Goal: Information Seeking & Learning: Learn about a topic

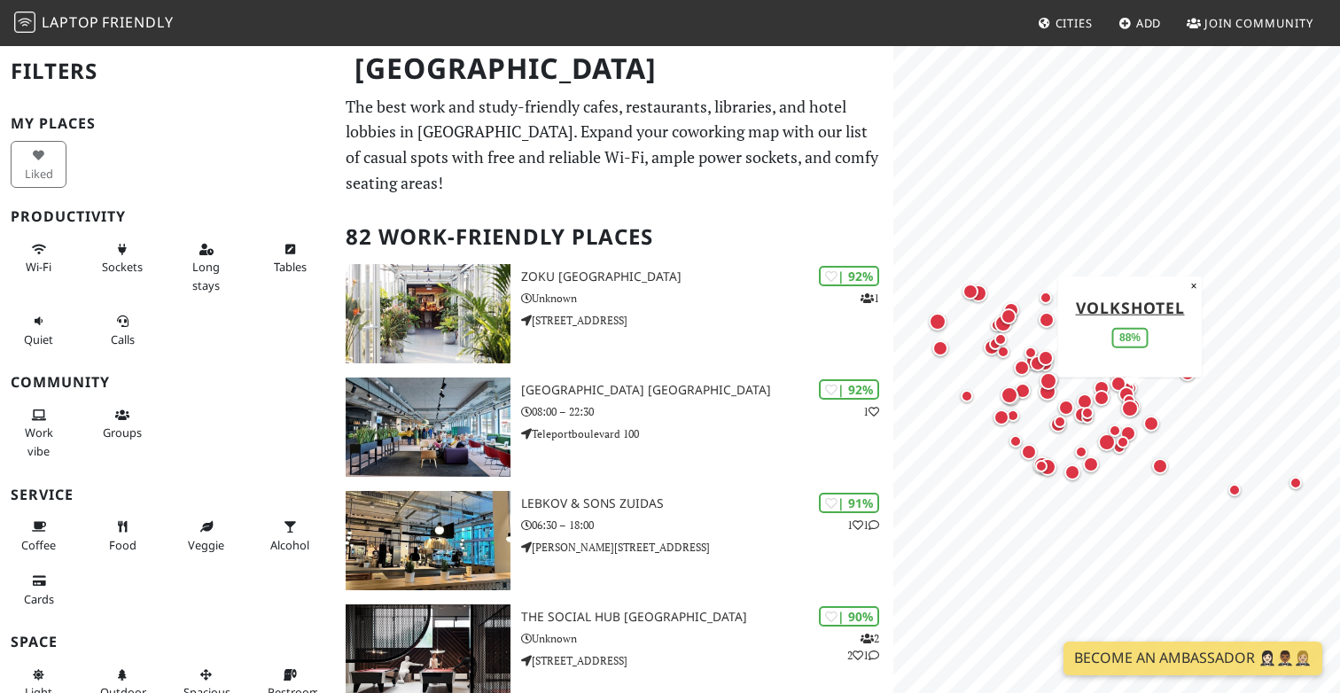
click at [1130, 402] on div "Map marker" at bounding box center [1130, 409] width 18 height 18
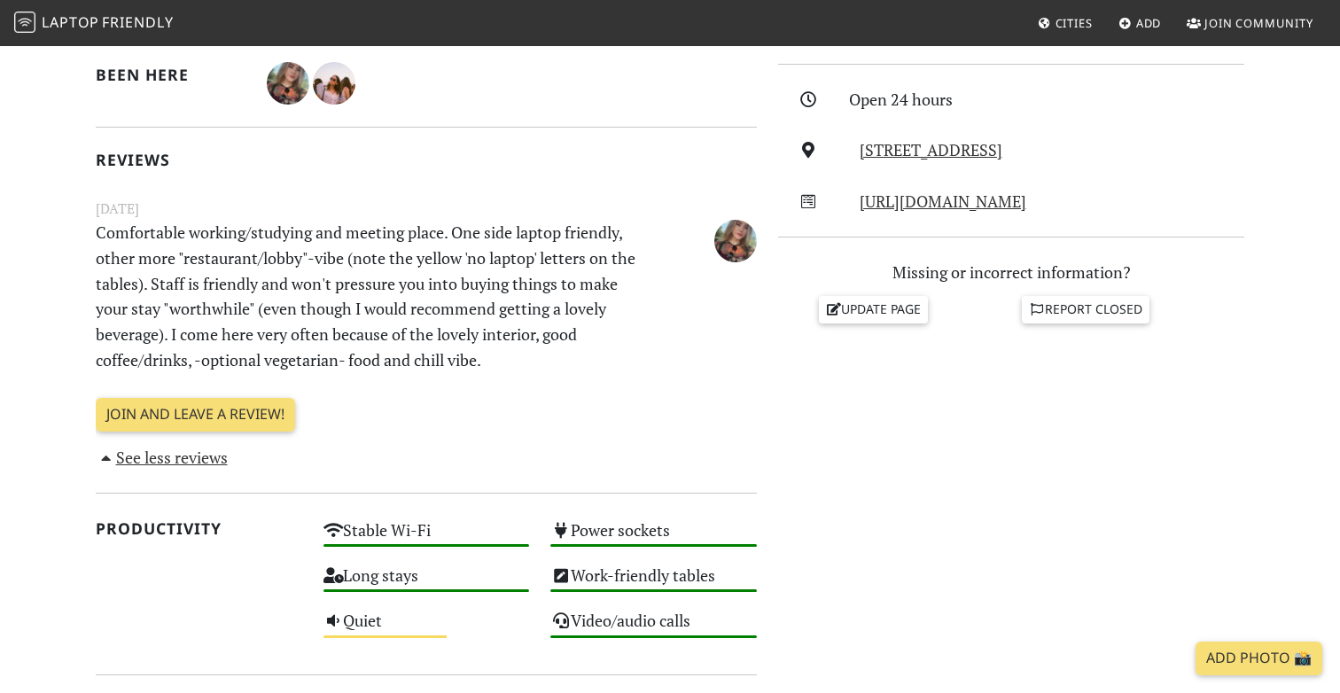
scroll to position [420, 0]
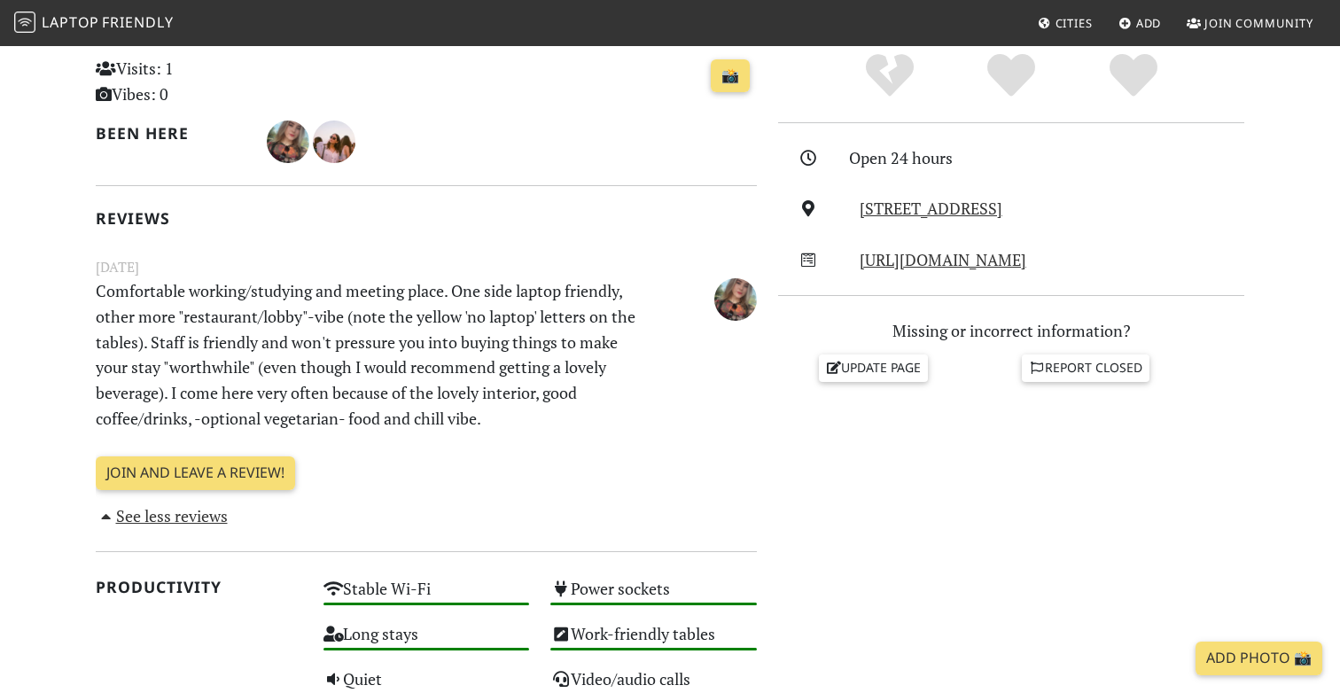
scroll to position [420, 0]
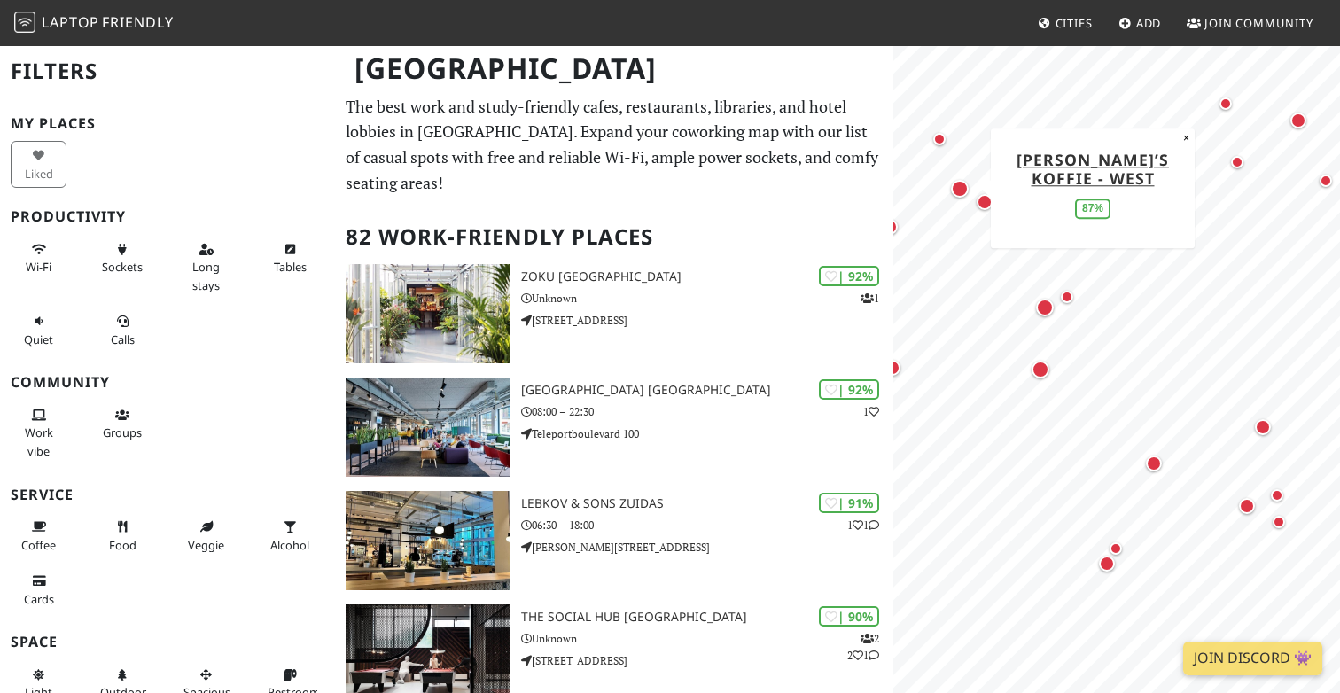
click at [957, 192] on div "Map marker" at bounding box center [960, 189] width 18 height 18
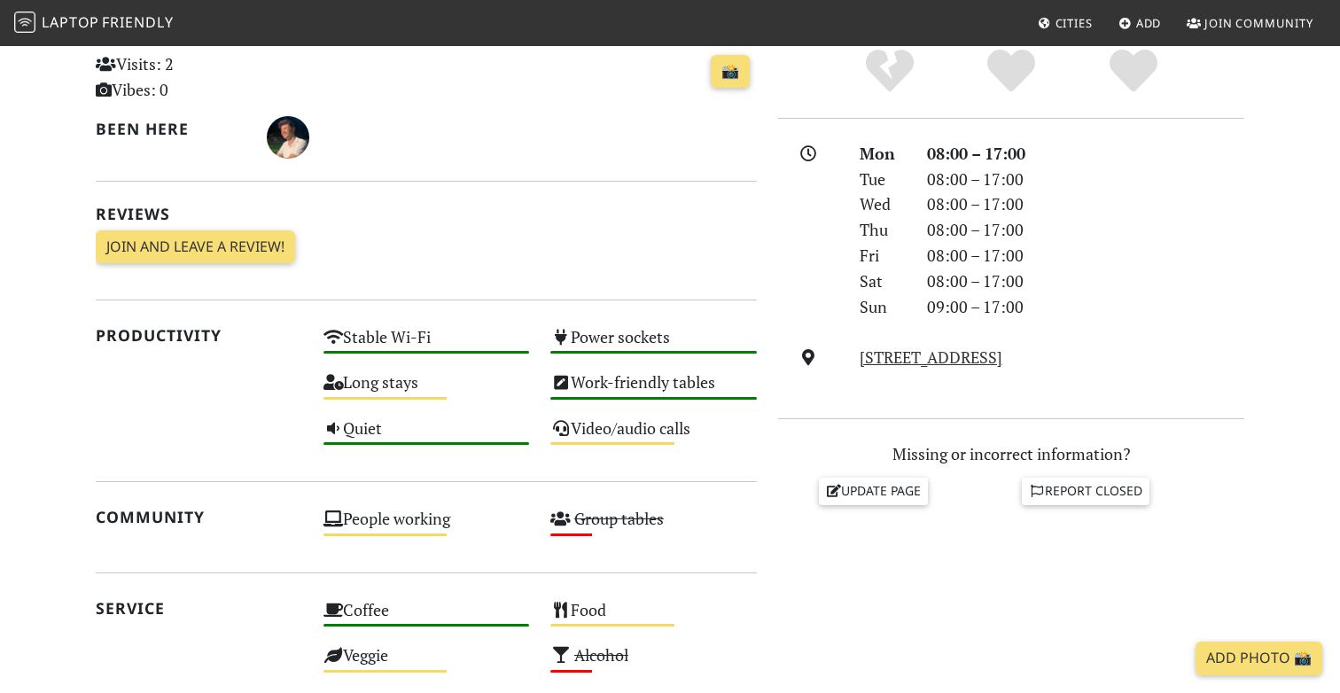
scroll to position [410, 0]
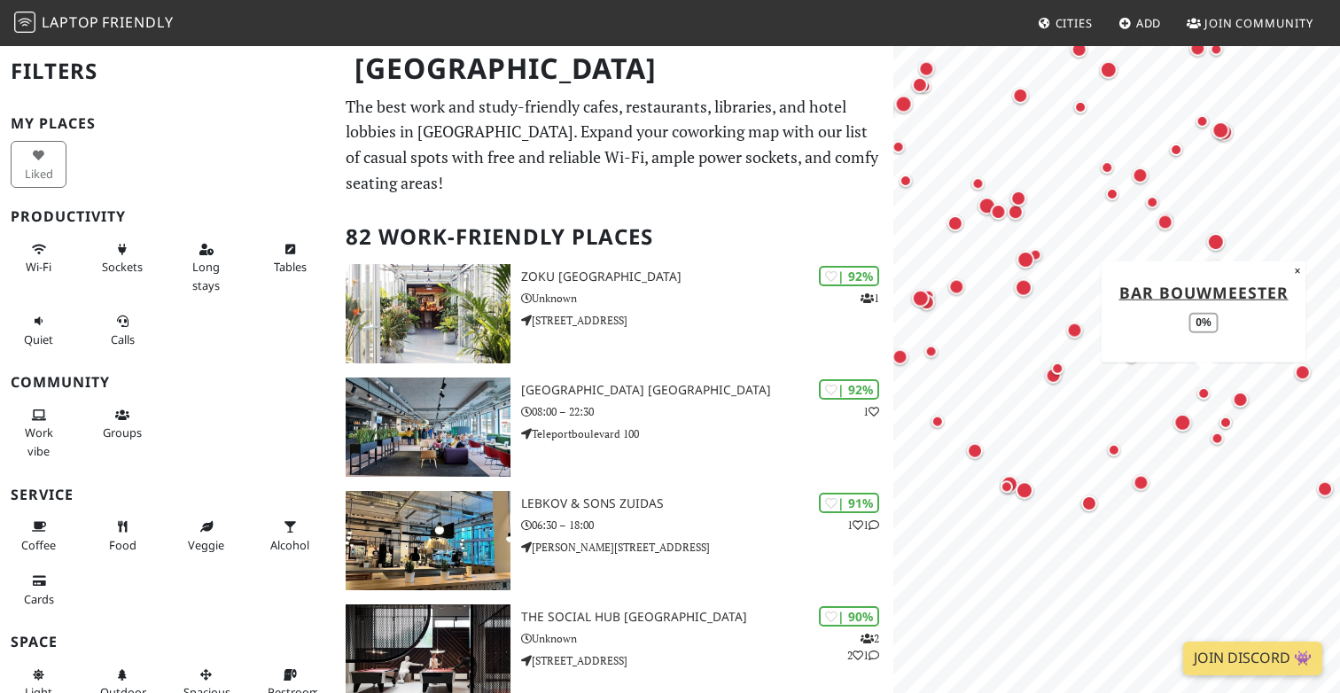
click at [1209, 88] on div at bounding box center [1117, 88] width 426 height 0
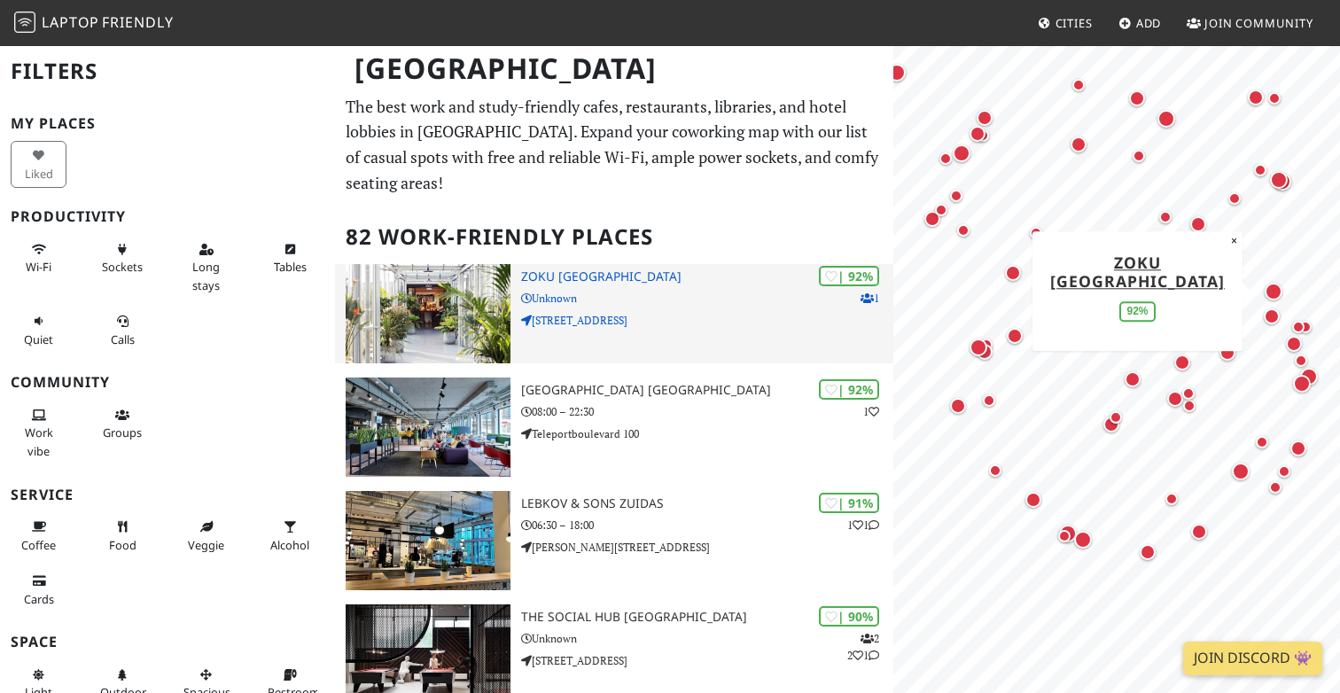
click at [543, 310] on div "| 92% 1 Zoku Amsterdam Unknown Weesperstraat 105" at bounding box center [707, 313] width 372 height 99
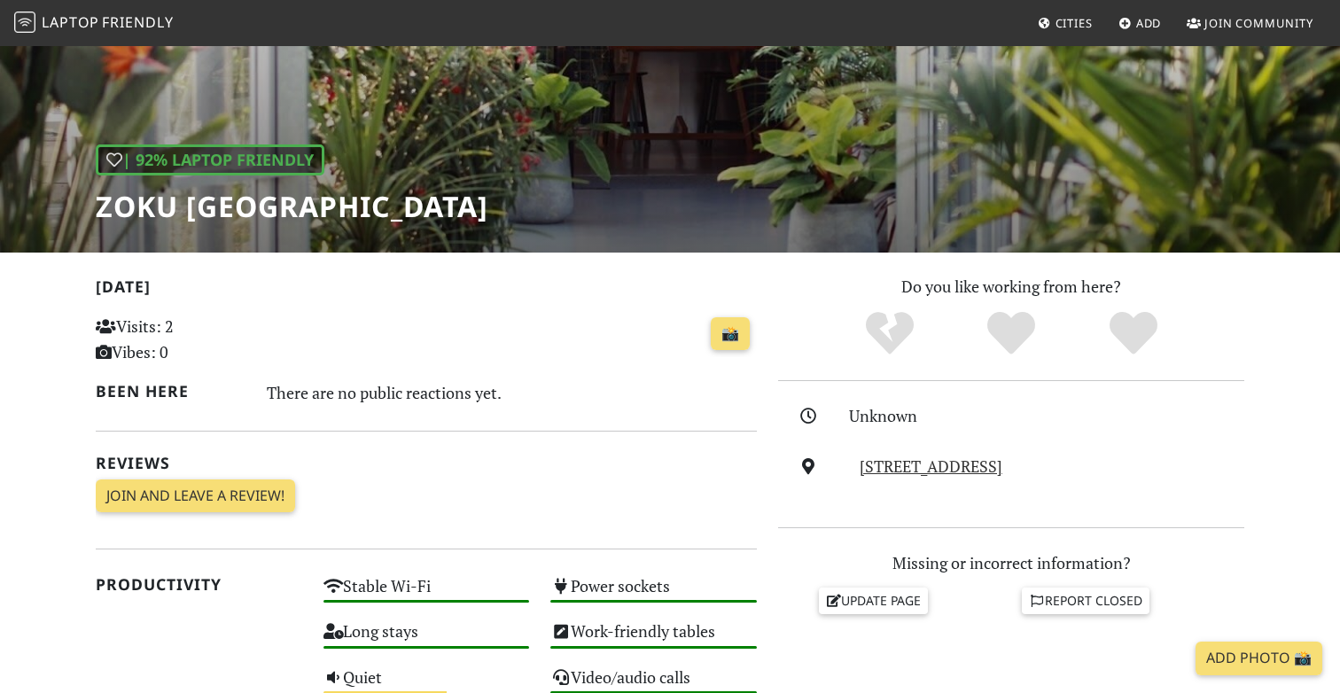
scroll to position [179, 0]
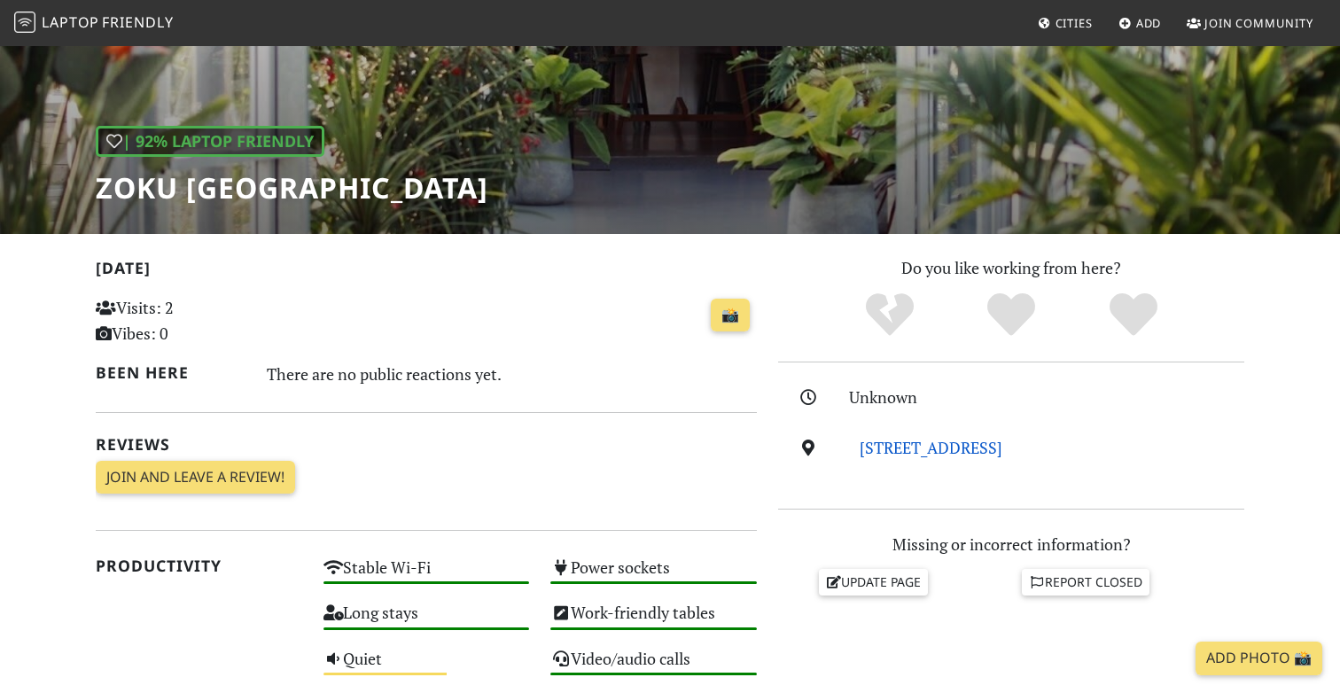
click at [1003, 453] on link "Weesperstraat 105, 1018 VN, Amsterdam" at bounding box center [931, 447] width 143 height 21
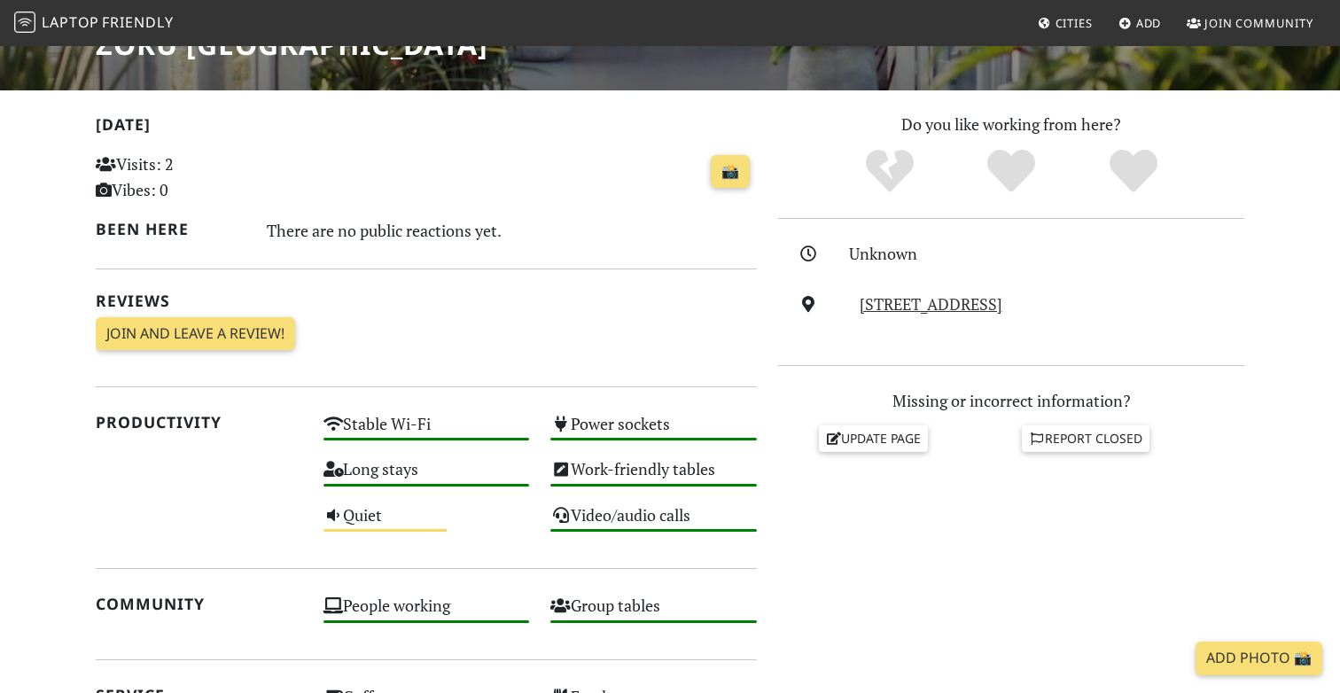
scroll to position [427, 0]
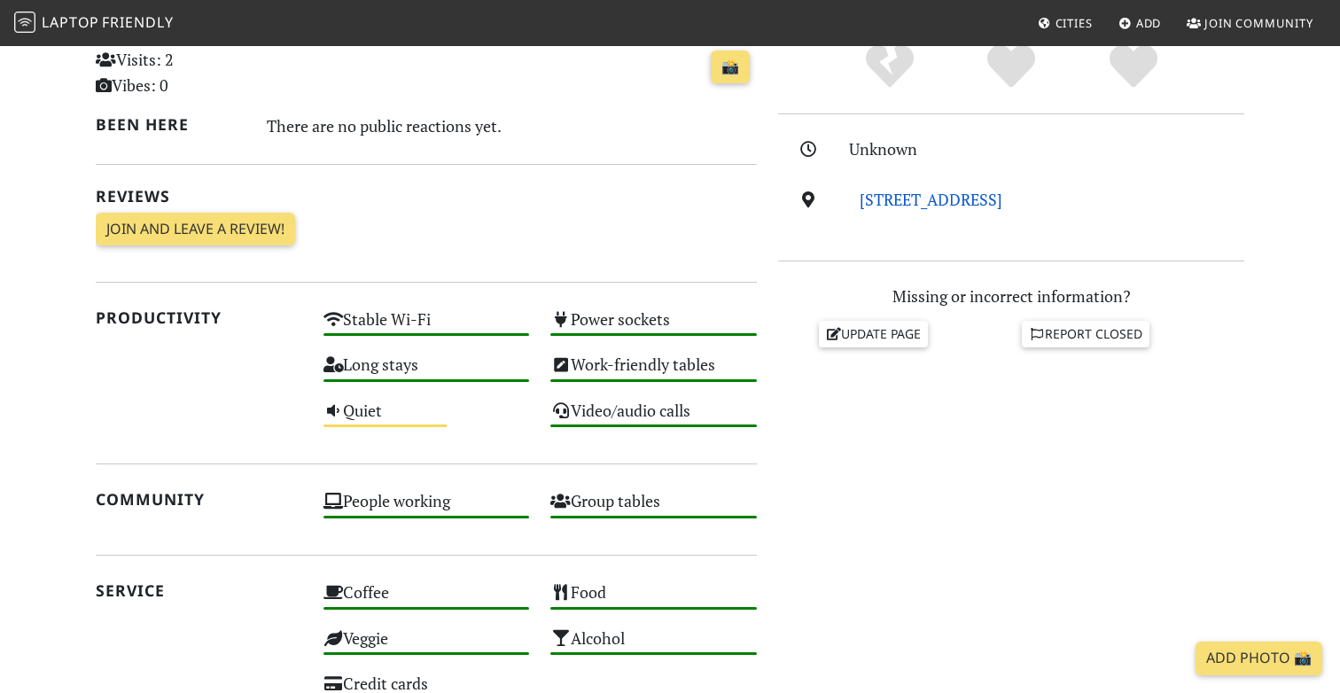
drag, startPoint x: 1174, startPoint y: 195, endPoint x: 862, endPoint y: 193, distance: 312.1
click at [861, 193] on div "Weesperstraat 105, 1018 VN, Amsterdam" at bounding box center [1052, 200] width 406 height 26
copy link "Weesperstraat 105, 1018 VN, Amsterdam"
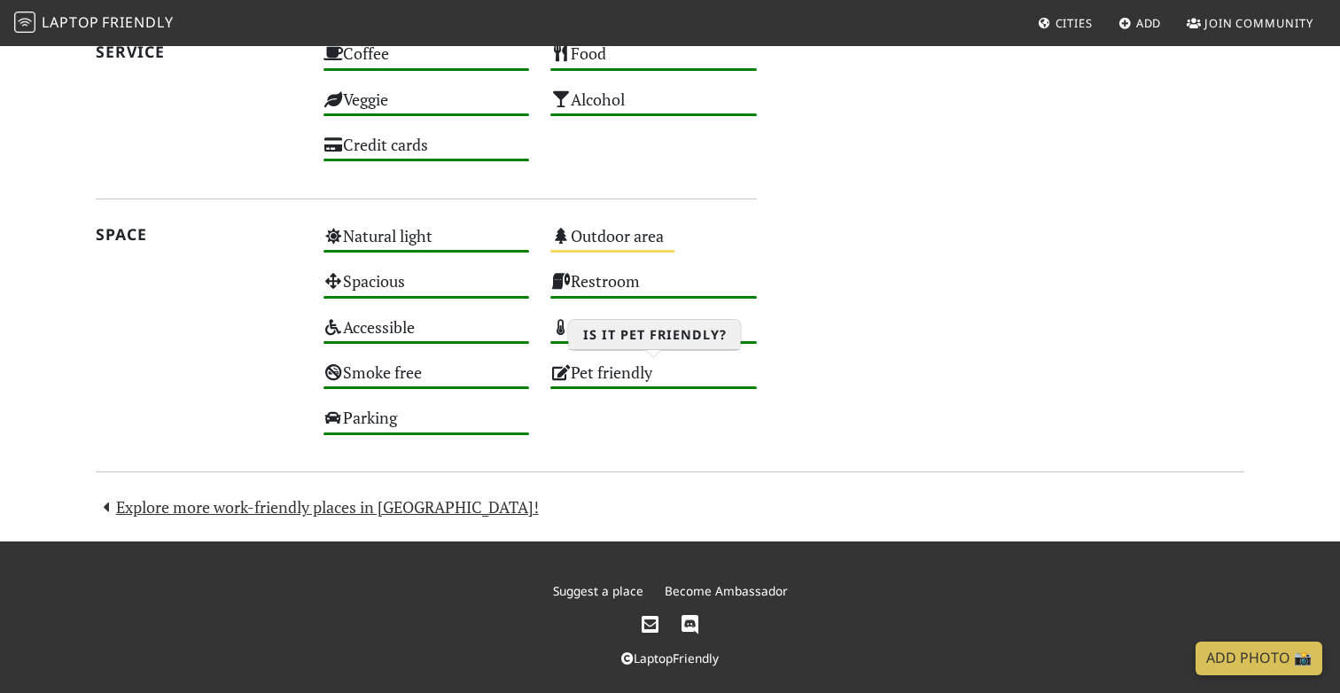
scroll to position [981, 0]
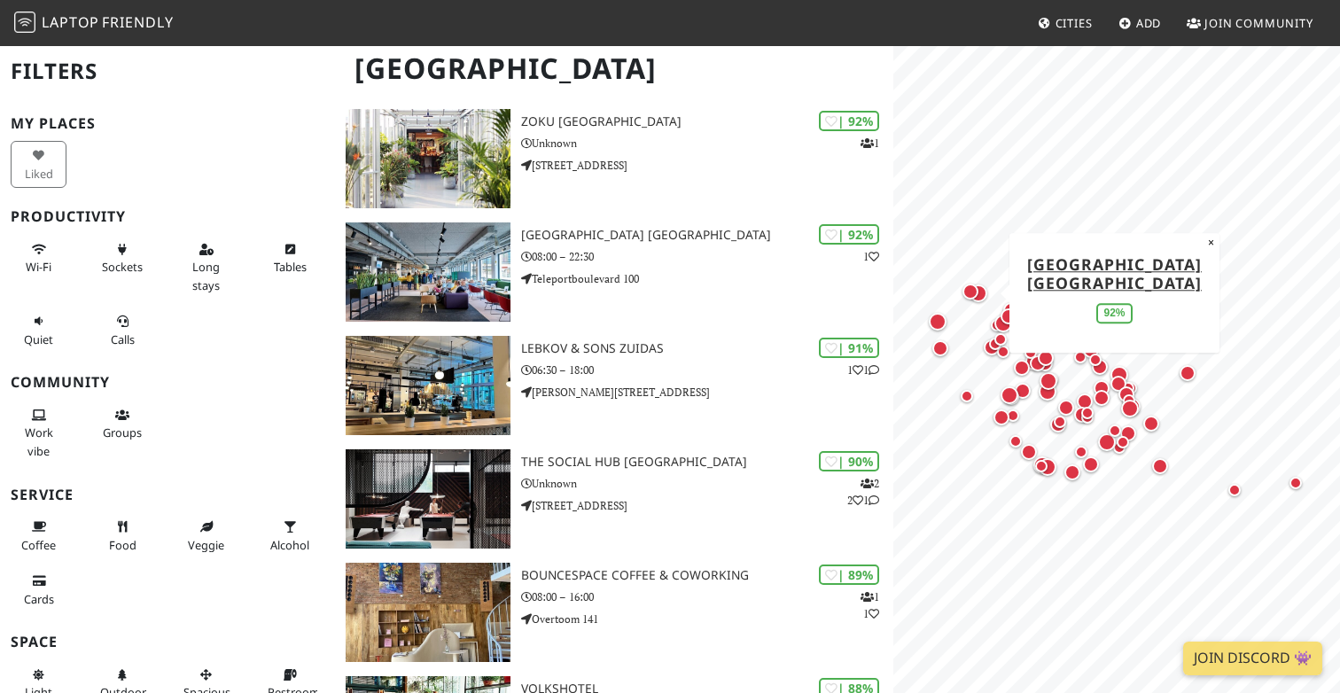
scroll to position [158, 0]
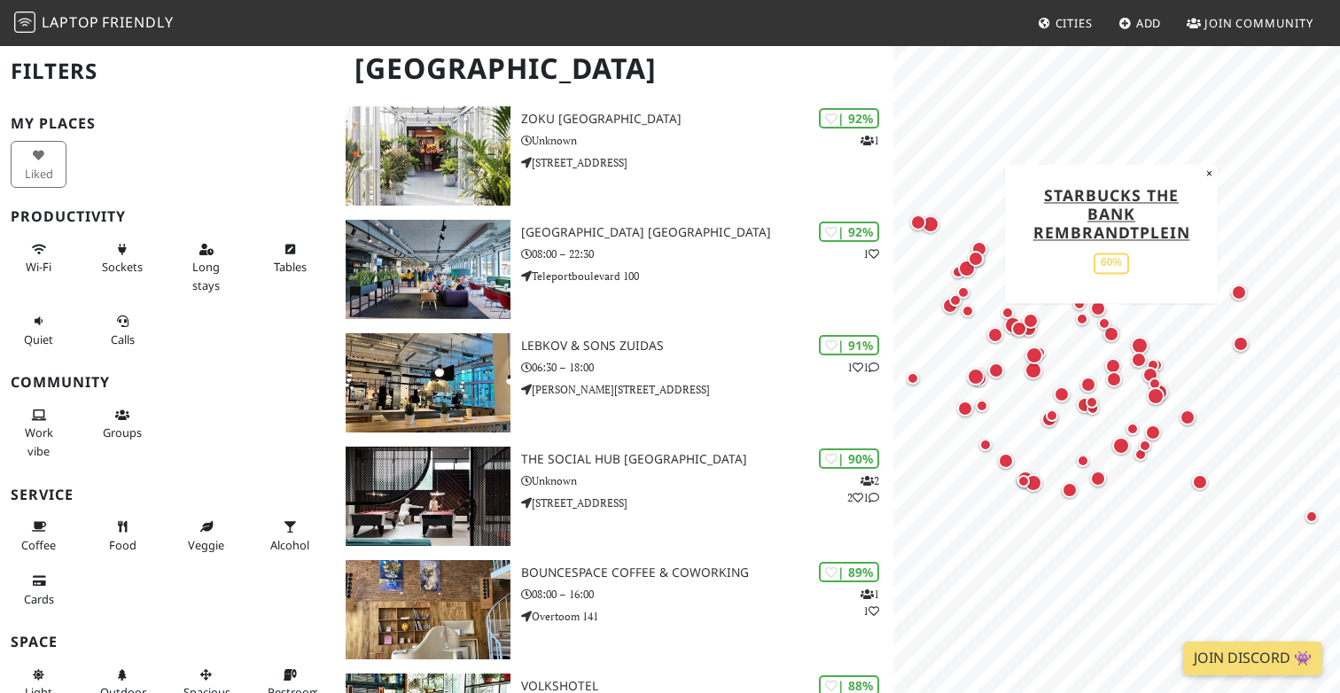
click at [1108, 333] on div "Map marker" at bounding box center [1112, 334] width 16 height 16
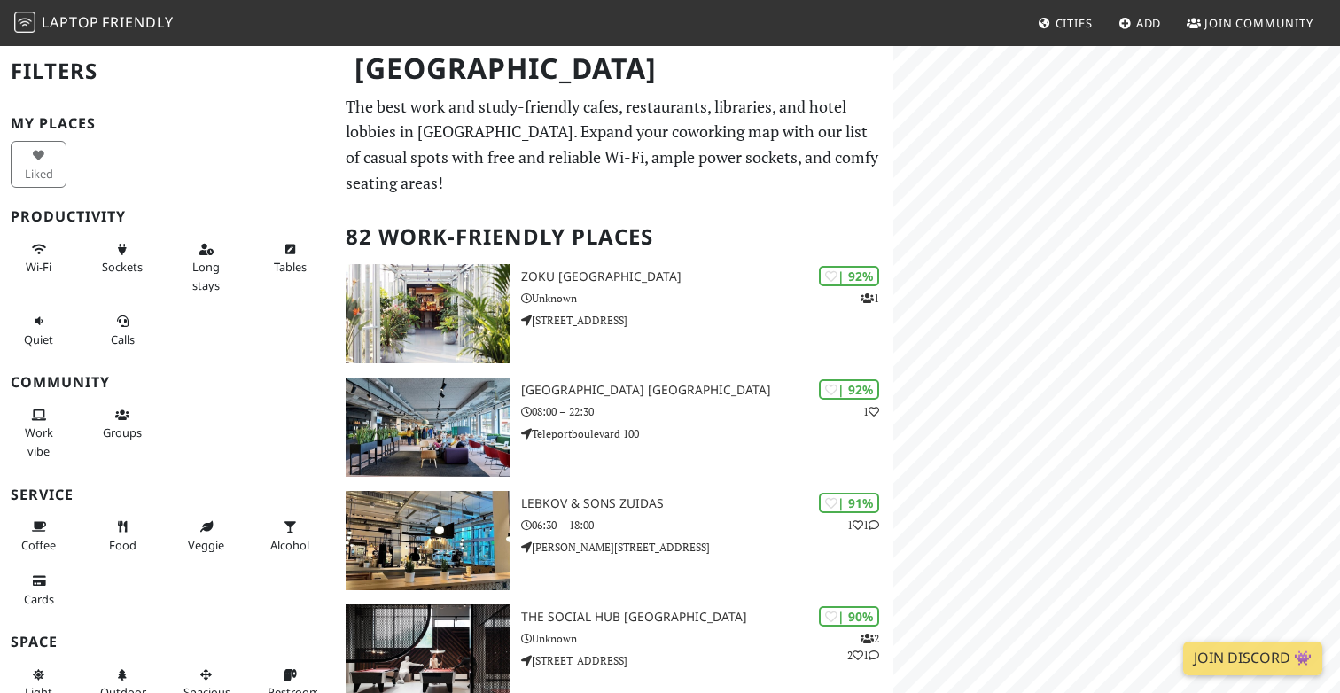
scroll to position [158, 0]
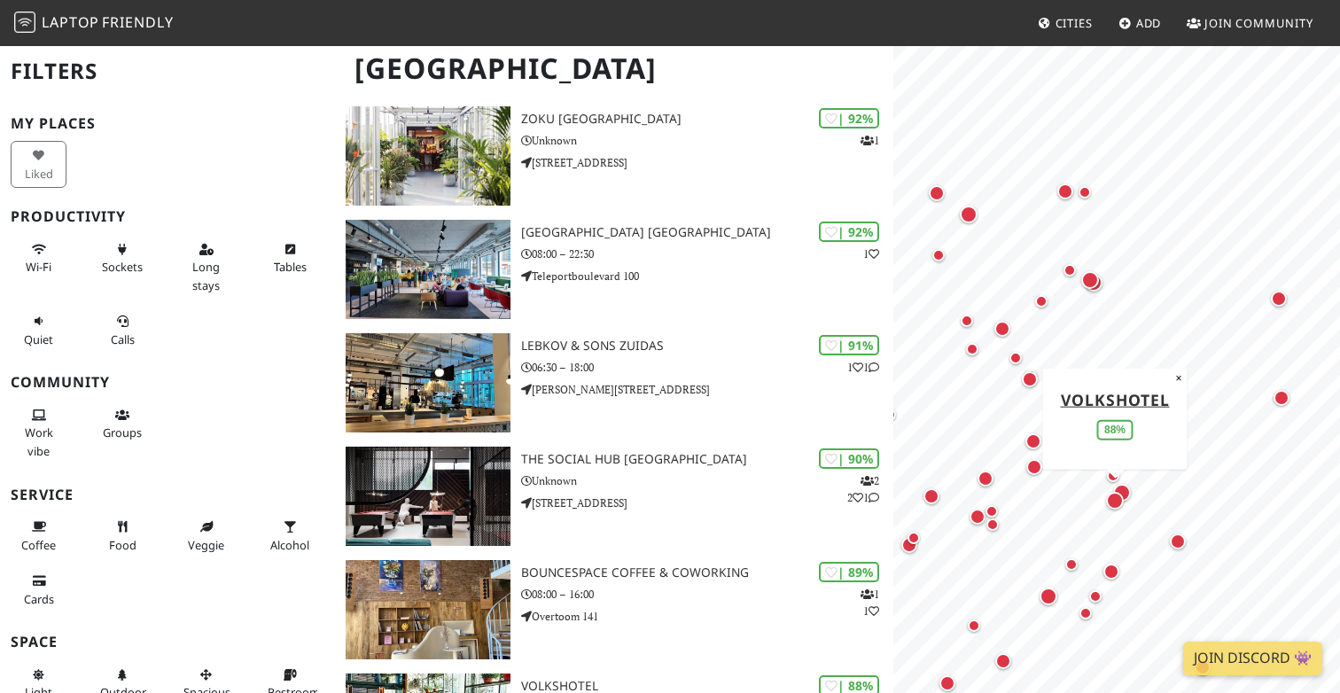
click at [1125, 494] on div "Map marker" at bounding box center [1115, 500] width 25 height 25
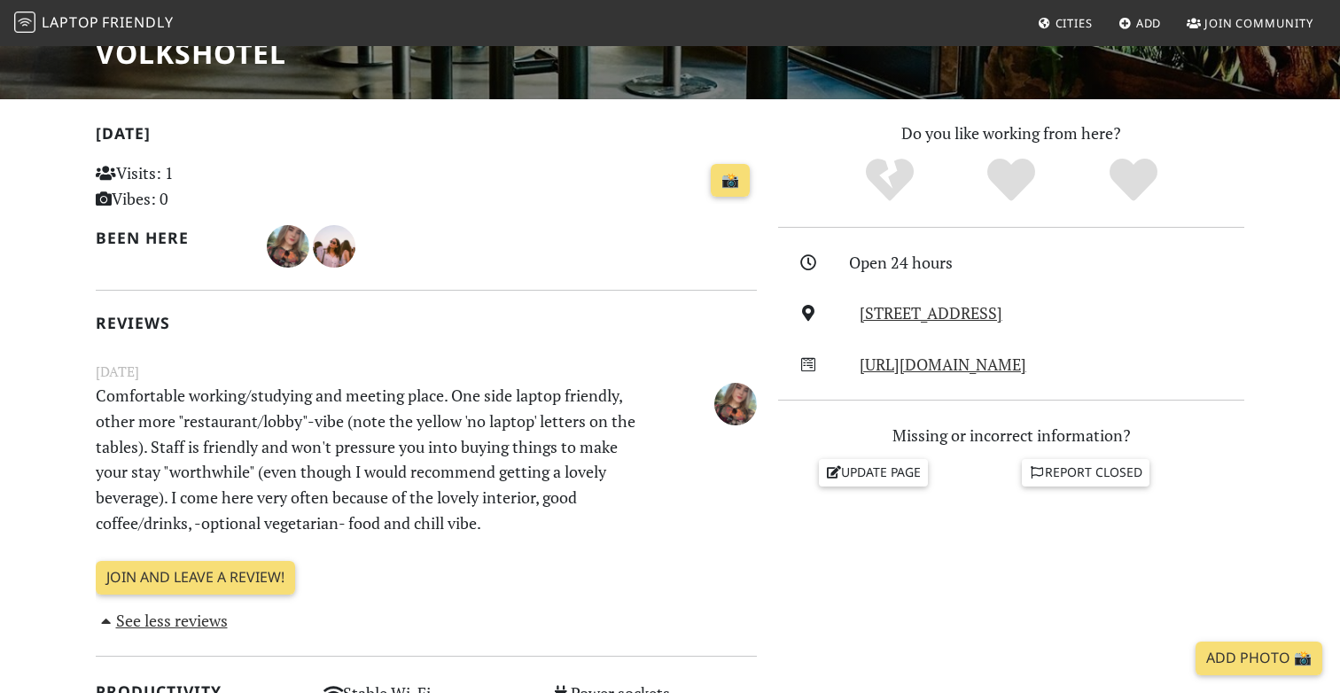
scroll to position [312, 0]
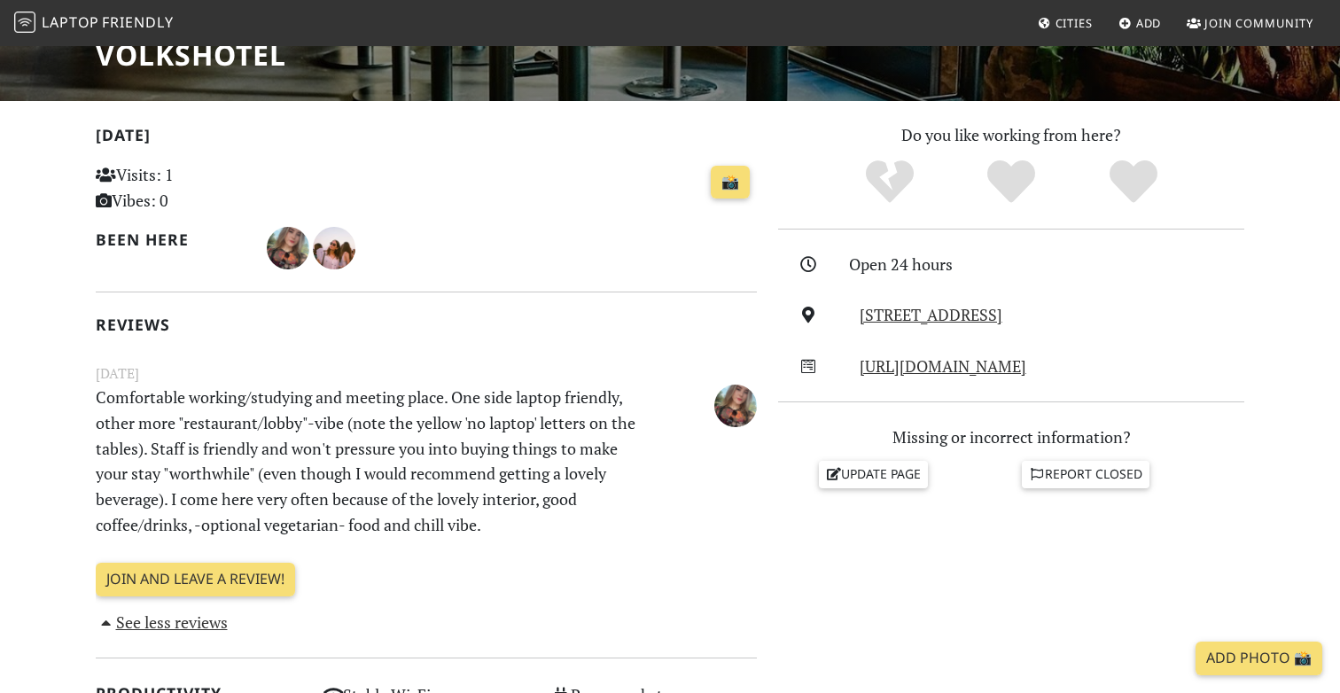
drag, startPoint x: 1121, startPoint y: 316, endPoint x: 846, endPoint y: 324, distance: 274.9
click at [846, 324] on div "Wibautstraat, 1091 GR, Amsterdam" at bounding box center [1012, 315] width 488 height 26
copy div "Wibautstraat, 1091 GR, Amsterdam"
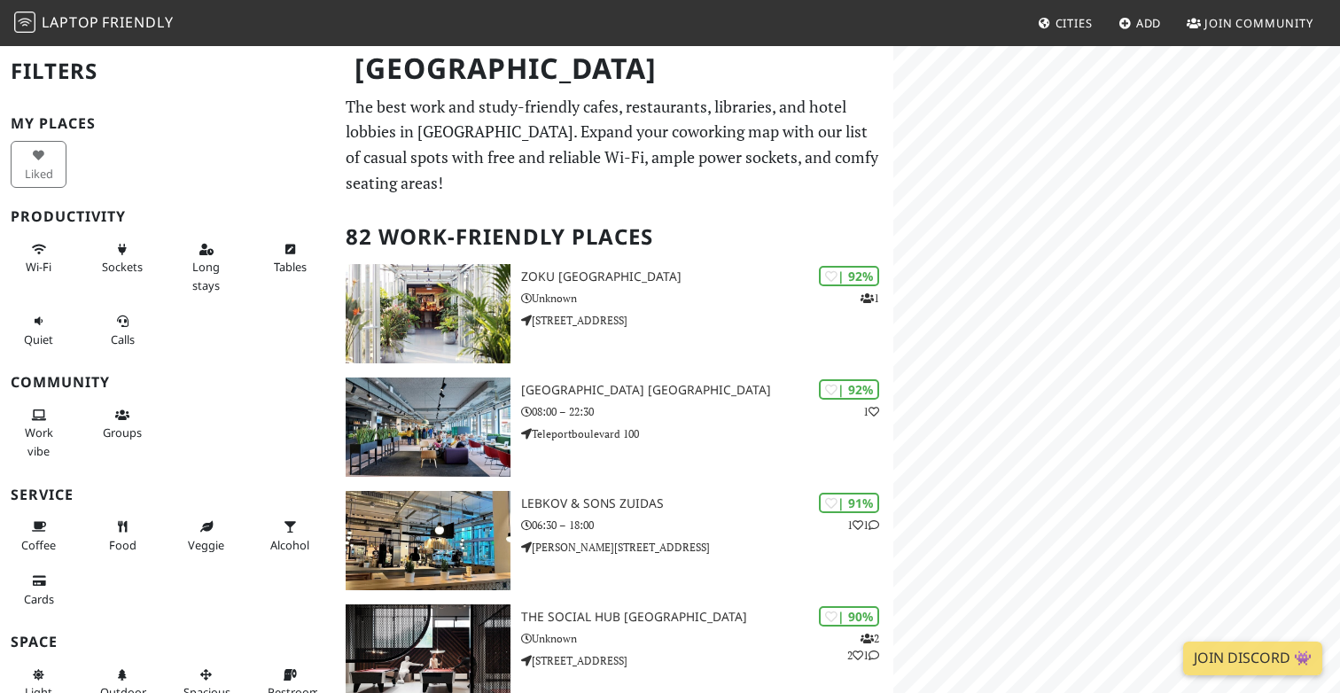
scroll to position [158, 0]
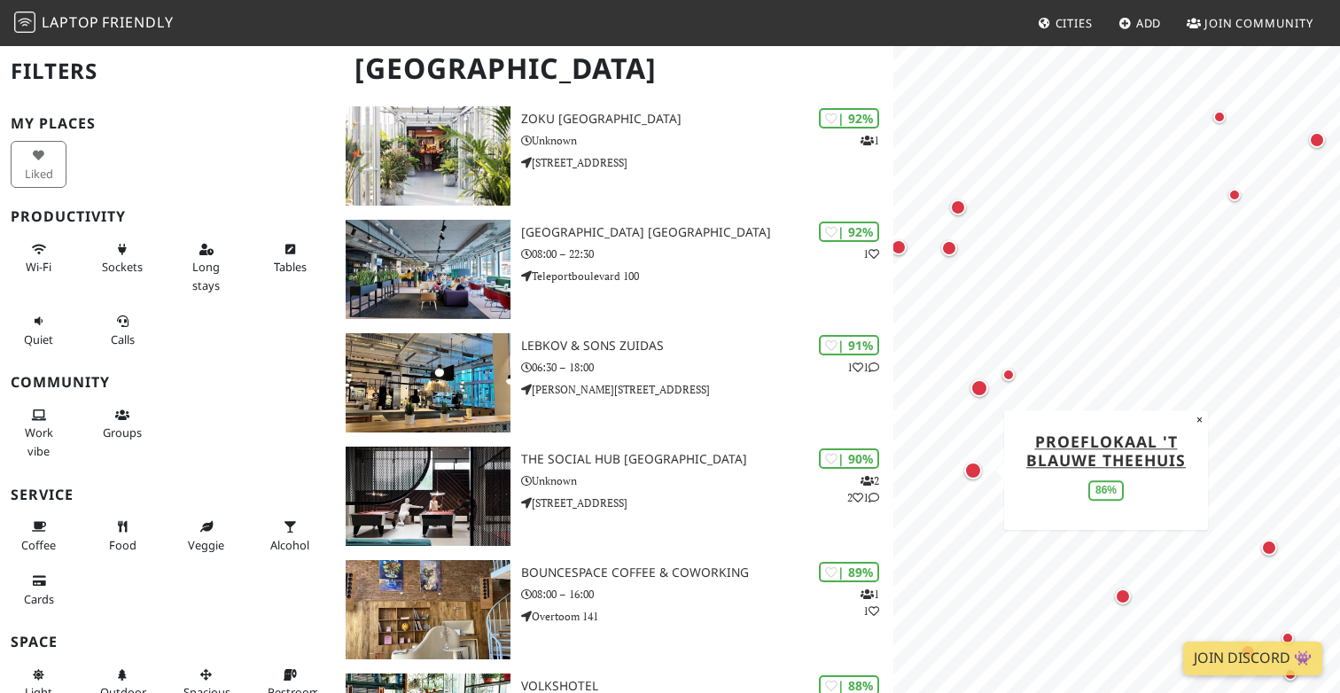
click at [974, 475] on div "Map marker" at bounding box center [974, 471] width 18 height 18
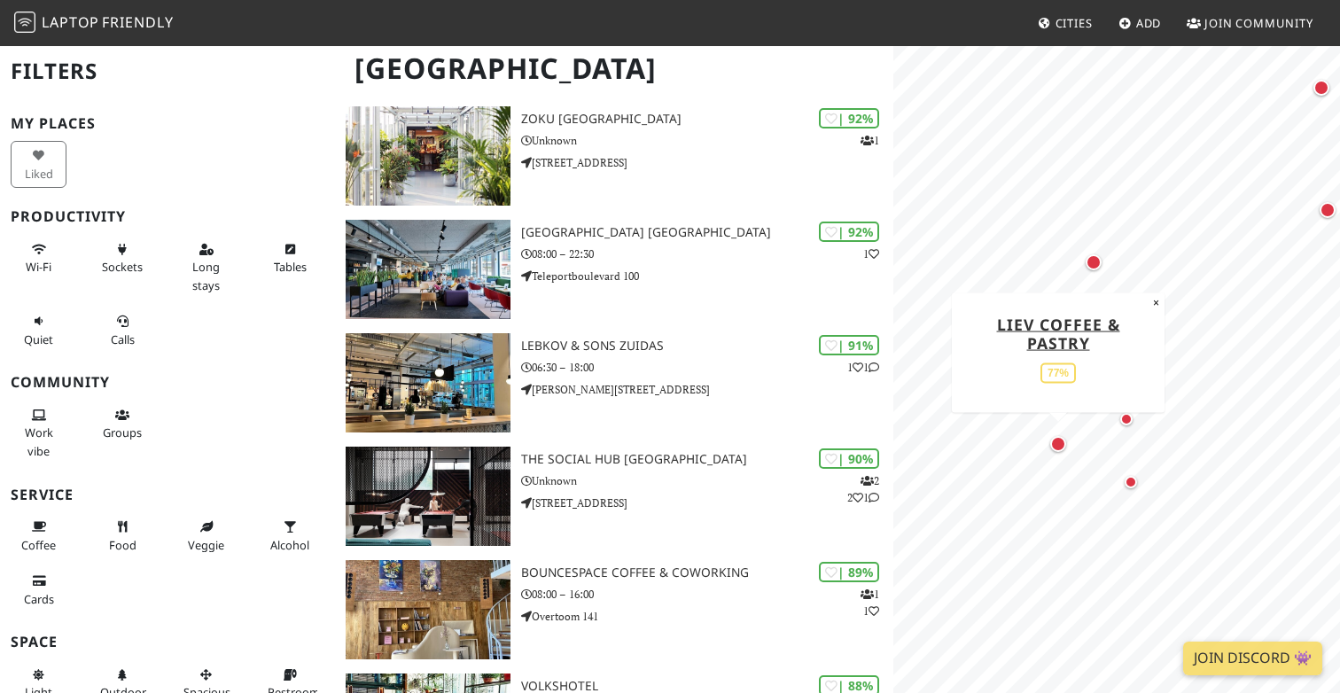
click at [1060, 446] on div "Map marker" at bounding box center [1059, 444] width 16 height 16
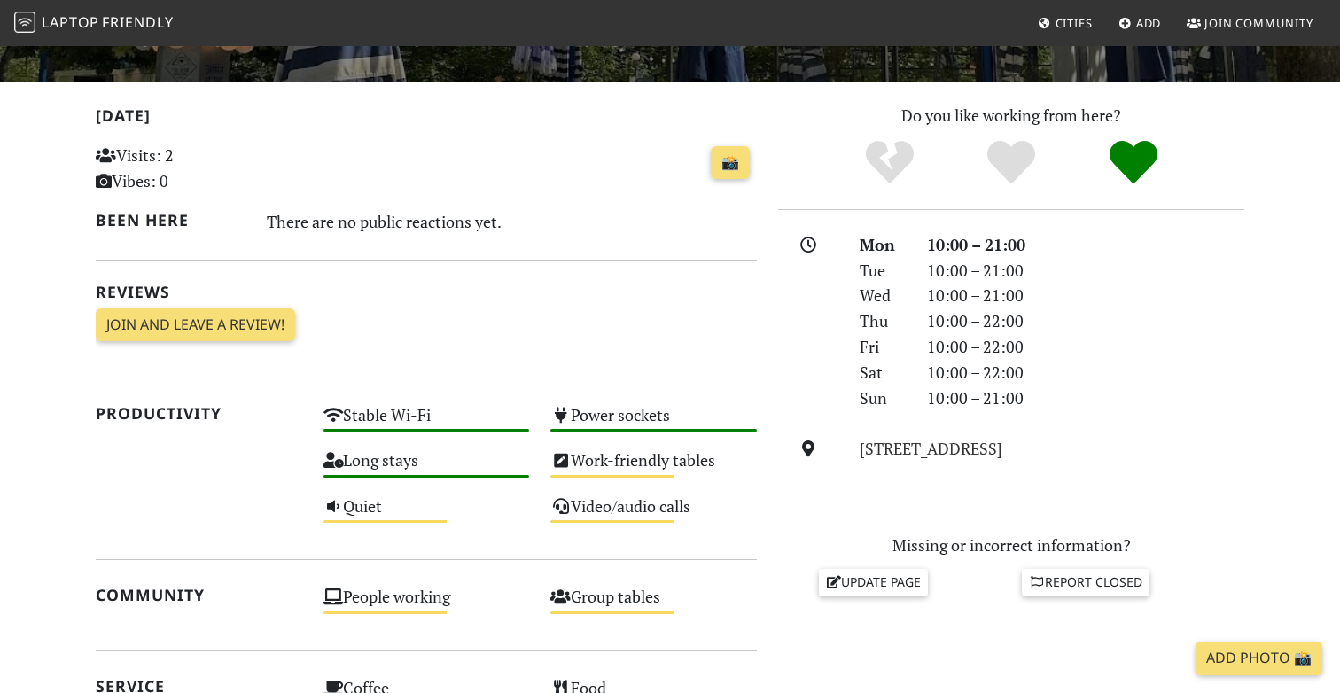
scroll to position [374, 0]
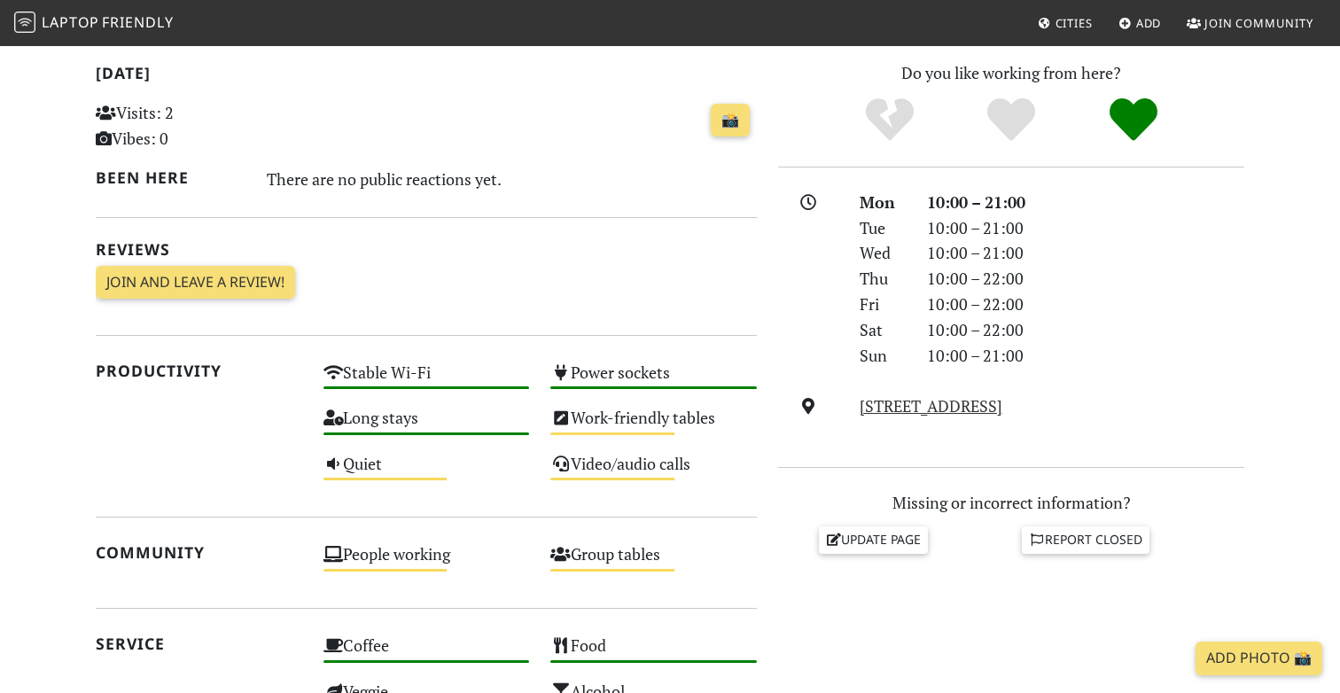
drag, startPoint x: 1121, startPoint y: 407, endPoint x: 852, endPoint y: 404, distance: 269.5
click at [852, 404] on div "[STREET_ADDRESS]" at bounding box center [1052, 407] width 406 height 26
copy link "[STREET_ADDRESS]"
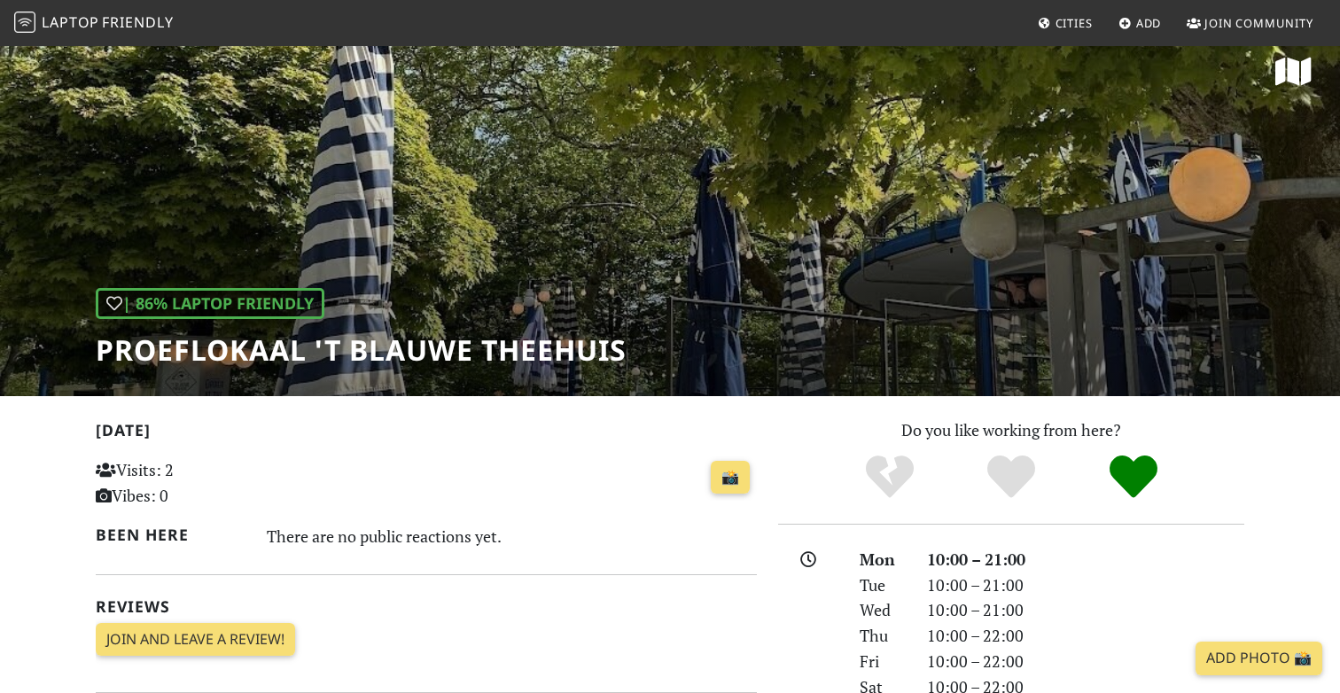
scroll to position [0, 0]
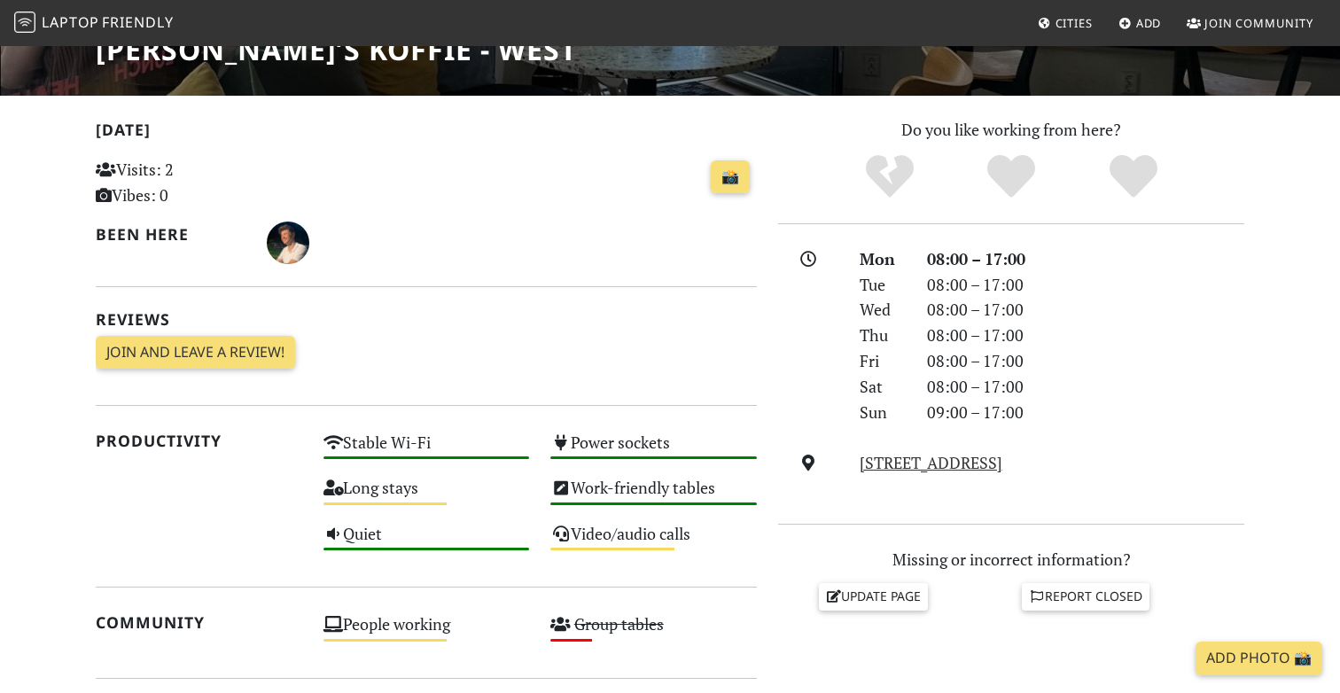
scroll to position [330, 0]
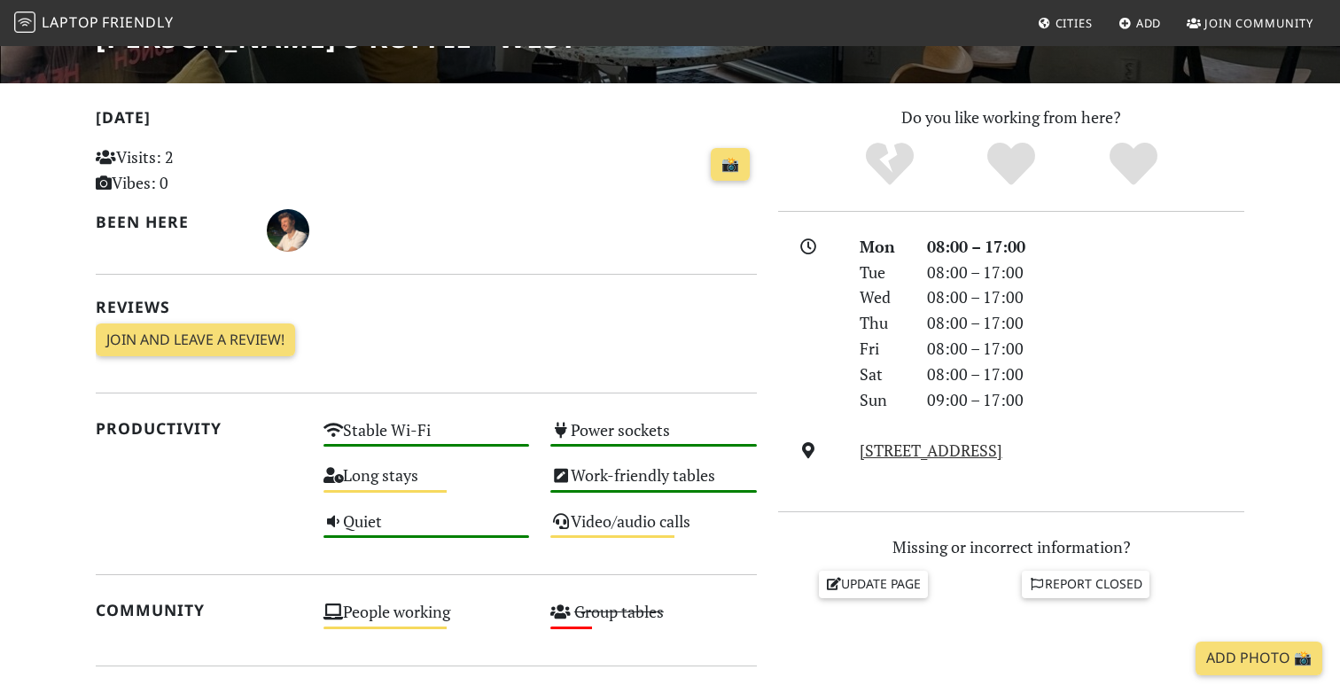
drag, startPoint x: 1167, startPoint y: 453, endPoint x: 857, endPoint y: 439, distance: 309.7
click at [857, 439] on div "[STREET_ADDRESS]" at bounding box center [1052, 451] width 406 height 26
copy link "[STREET_ADDRESS]"
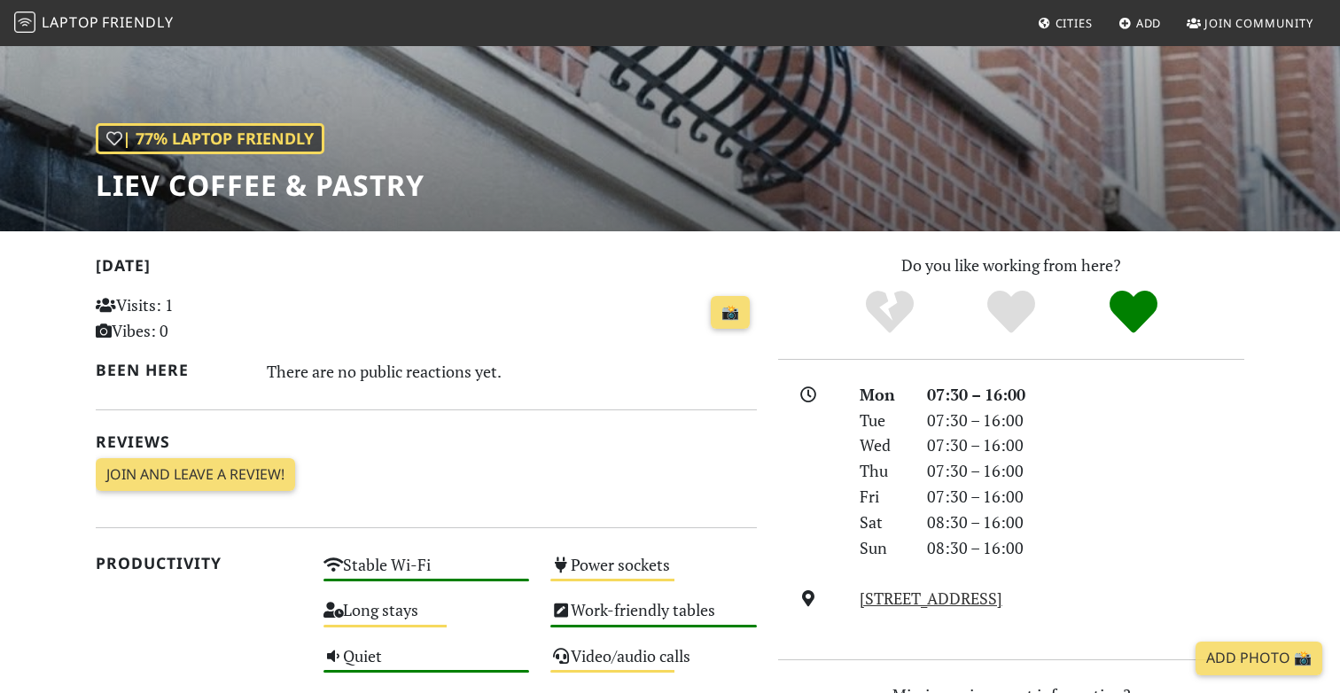
scroll to position [186, 0]
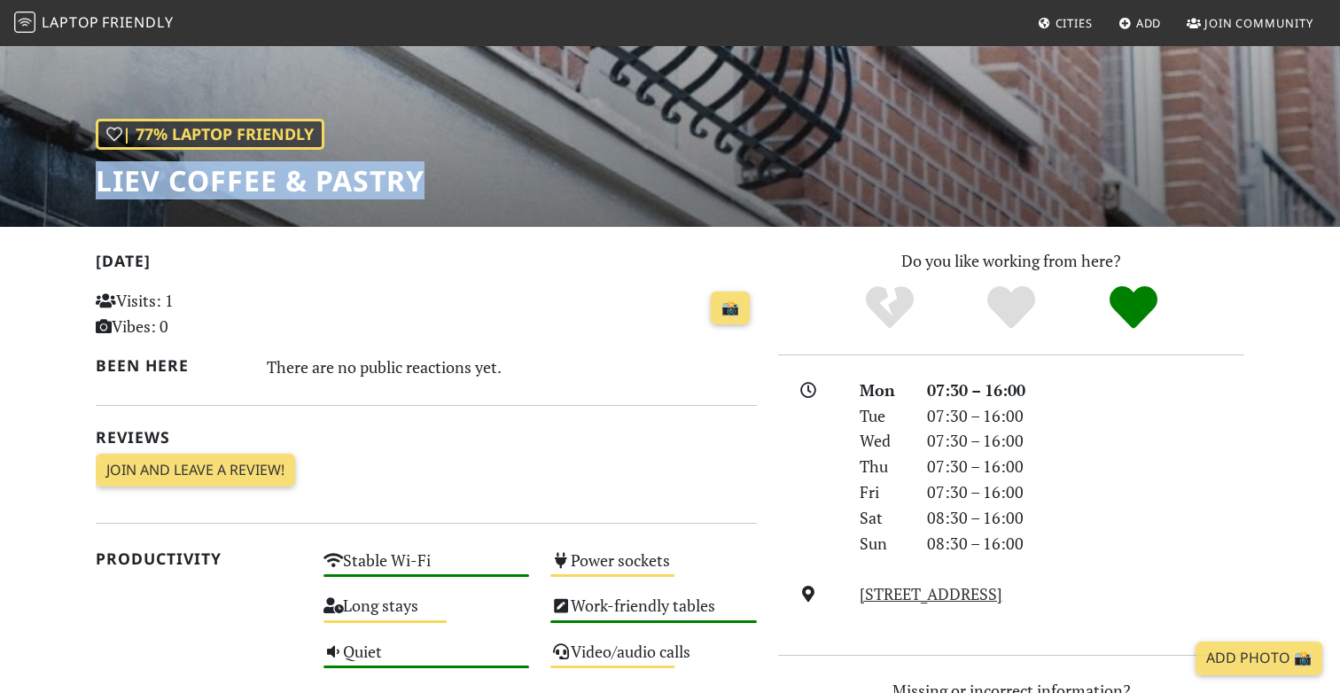
drag, startPoint x: 134, startPoint y: 185, endPoint x: 471, endPoint y: 194, distance: 337.0
click at [471, 194] on div "| 77% Laptop Friendly Liev Coffee & Pastry" at bounding box center [670, 42] width 1340 height 369
copy h1 "Liev Coffee & Pastry"
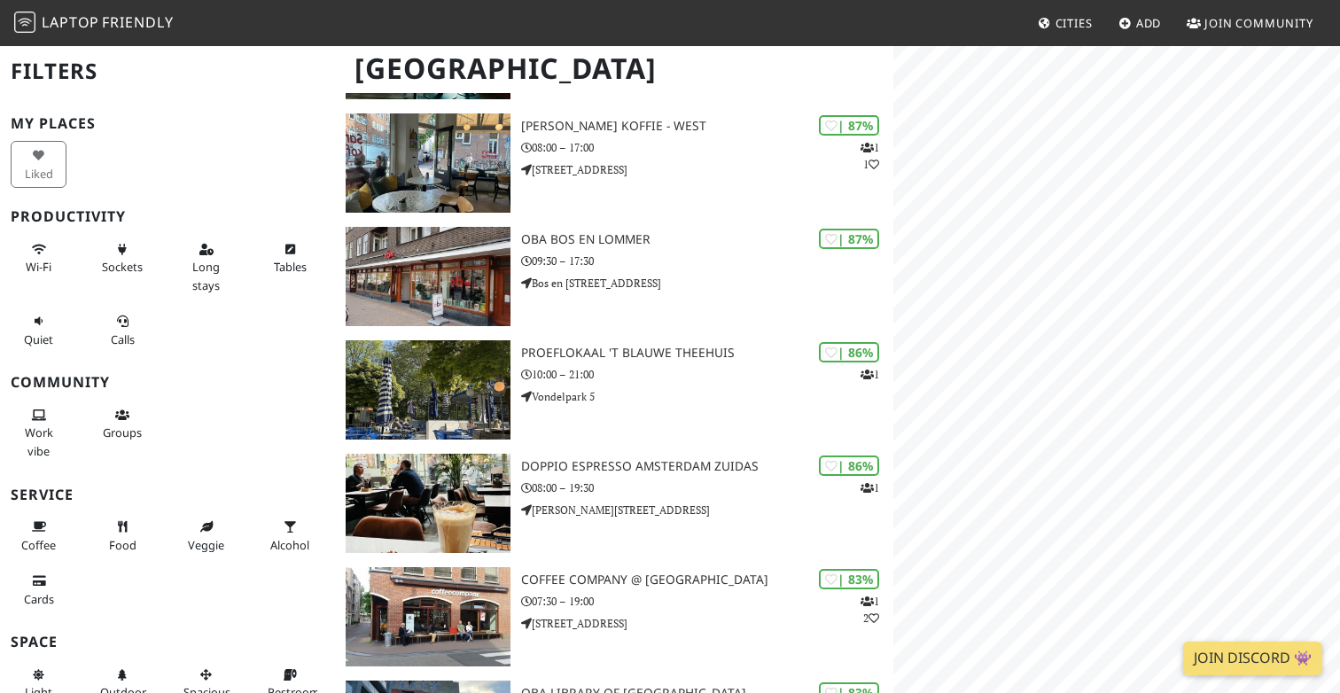
scroll to position [838, 0]
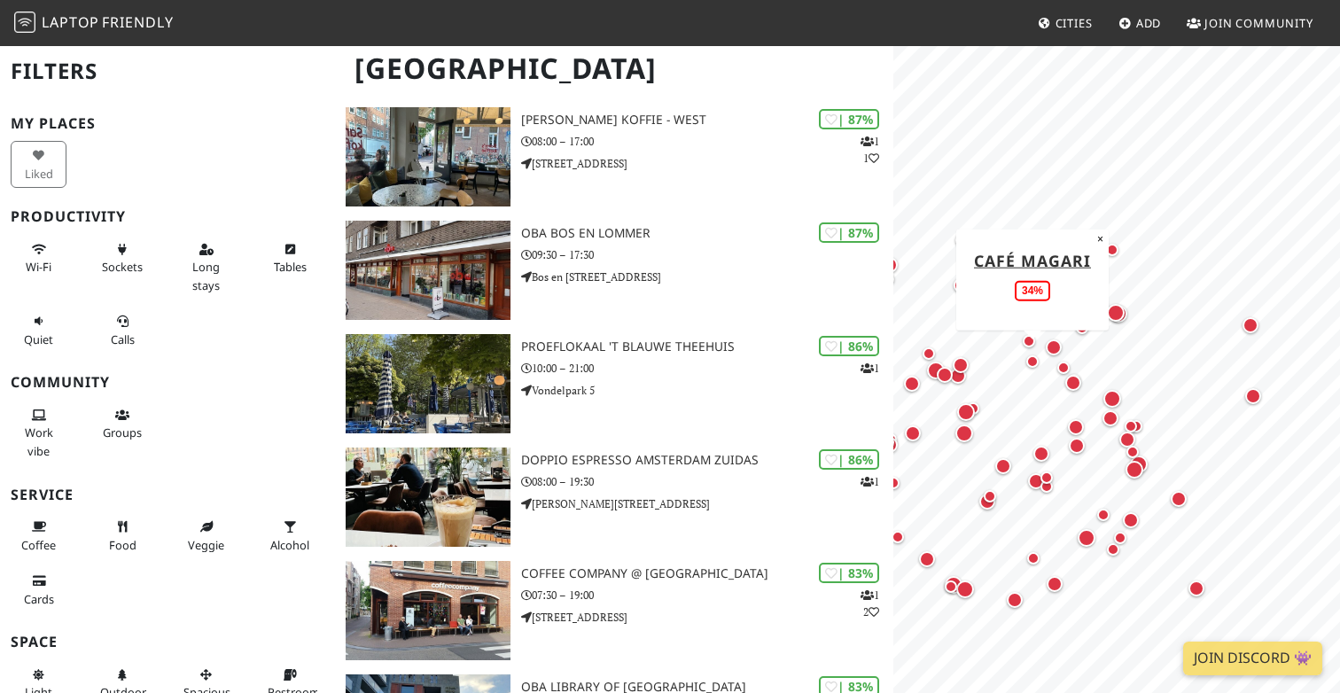
click at [1032, 358] on div "Map marker" at bounding box center [1033, 361] width 12 height 12
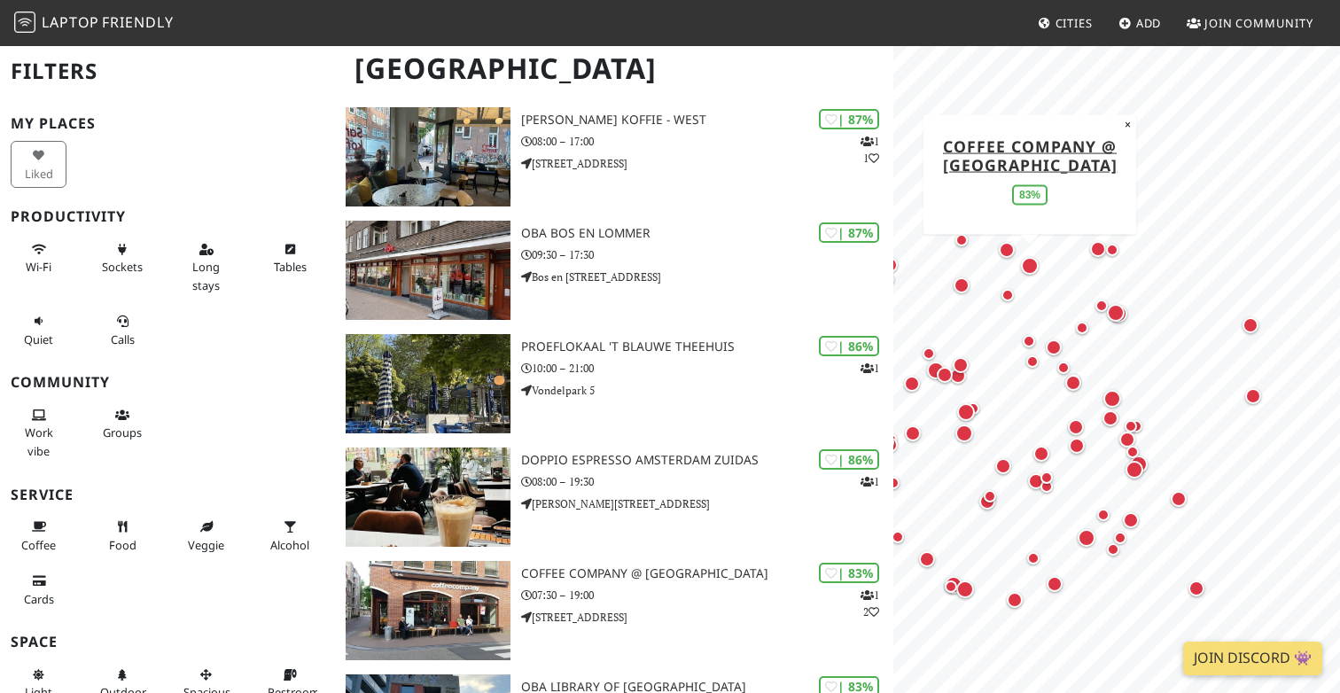
click at [1029, 263] on div "Map marker" at bounding box center [1030, 266] width 18 height 18
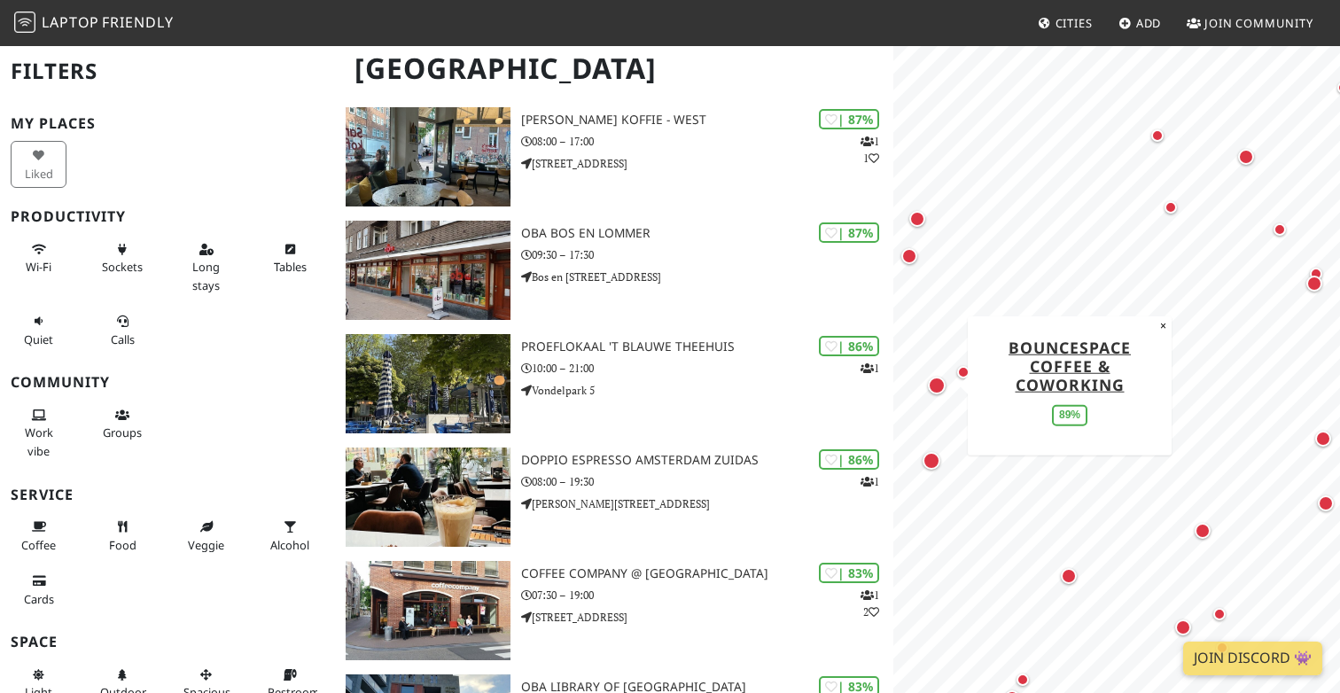
click at [934, 387] on div "Map marker" at bounding box center [937, 386] width 18 height 18
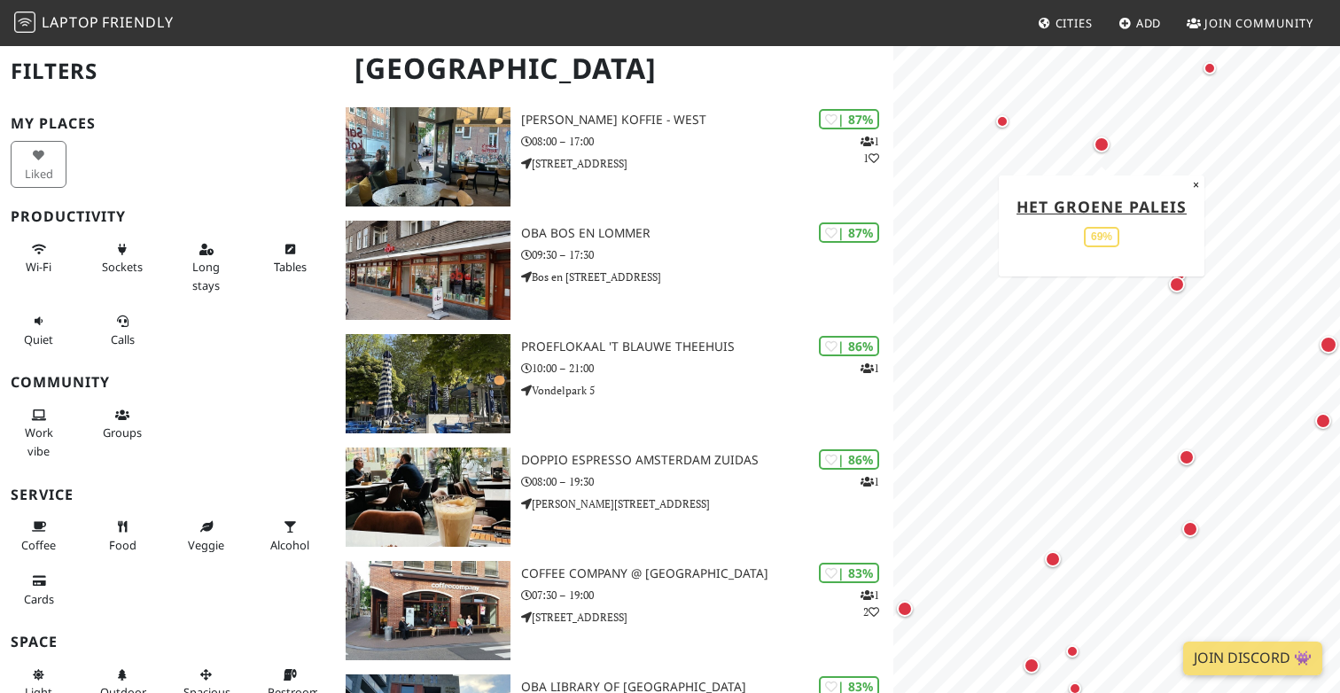
click at [1105, 147] on div "Map marker" at bounding box center [1102, 145] width 16 height 16
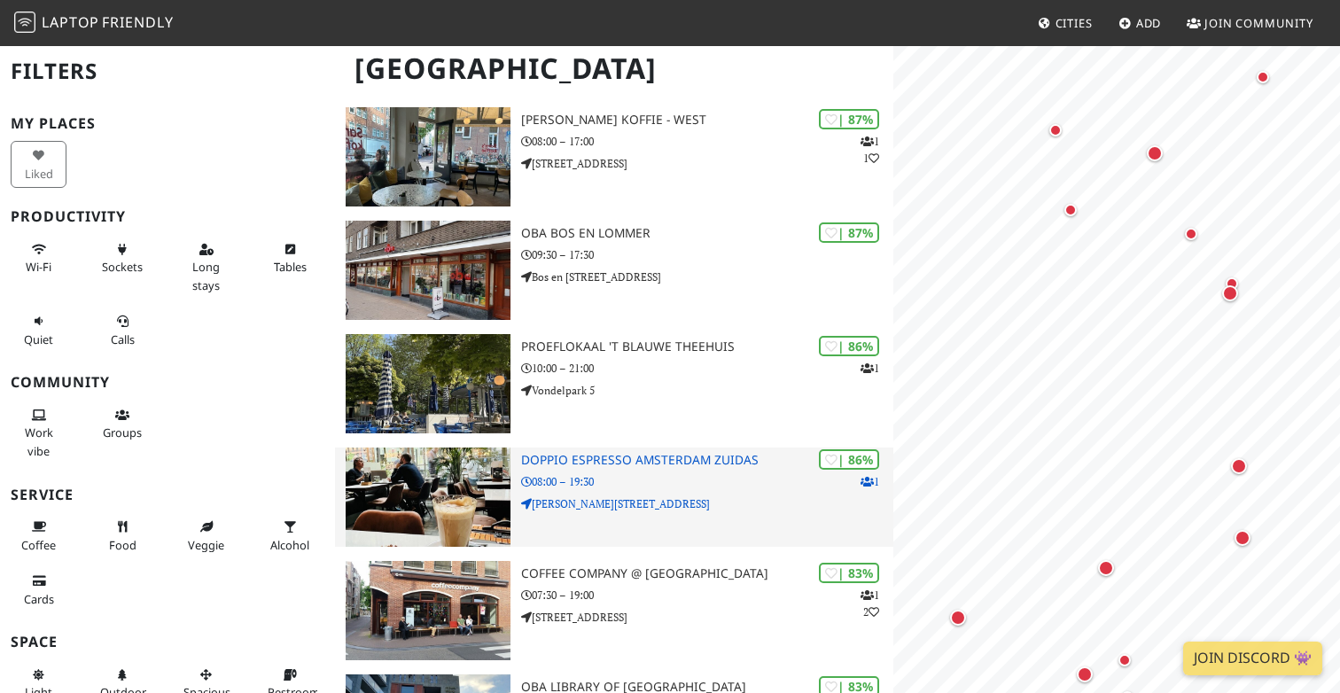
click at [581, 481] on p "08:00 – 19:30" at bounding box center [707, 481] width 372 height 17
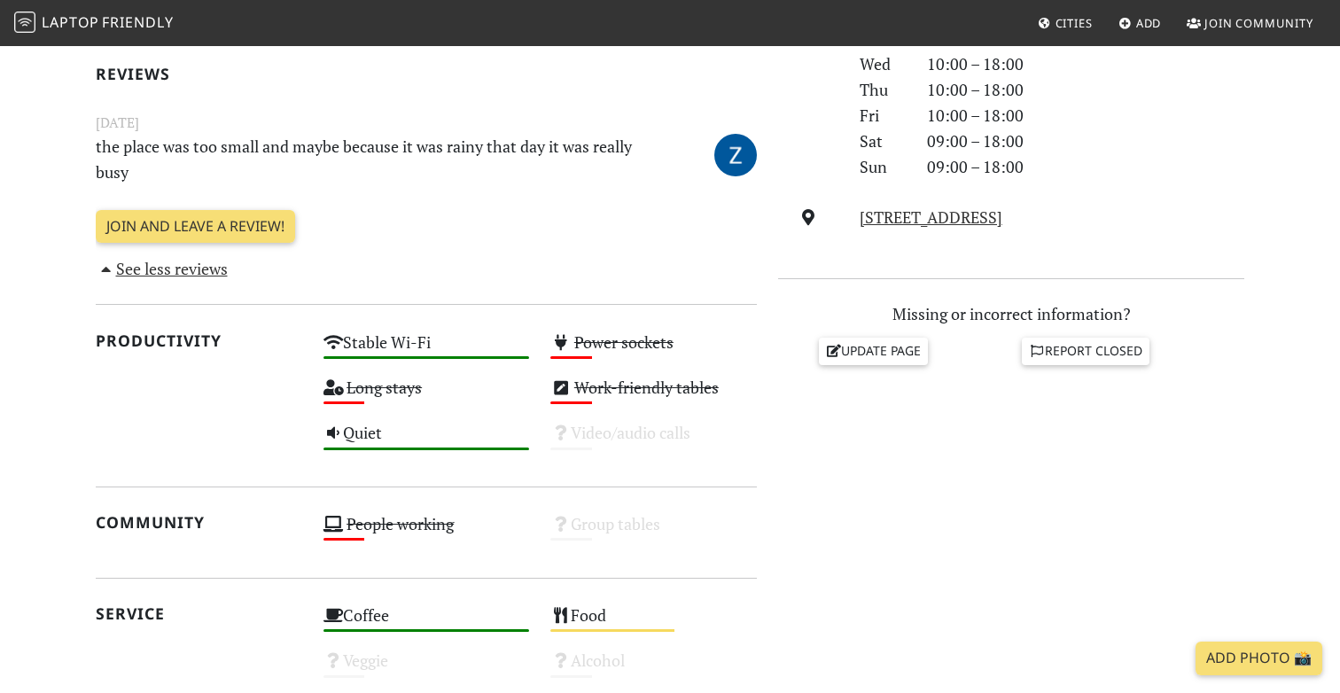
scroll to position [565, 0]
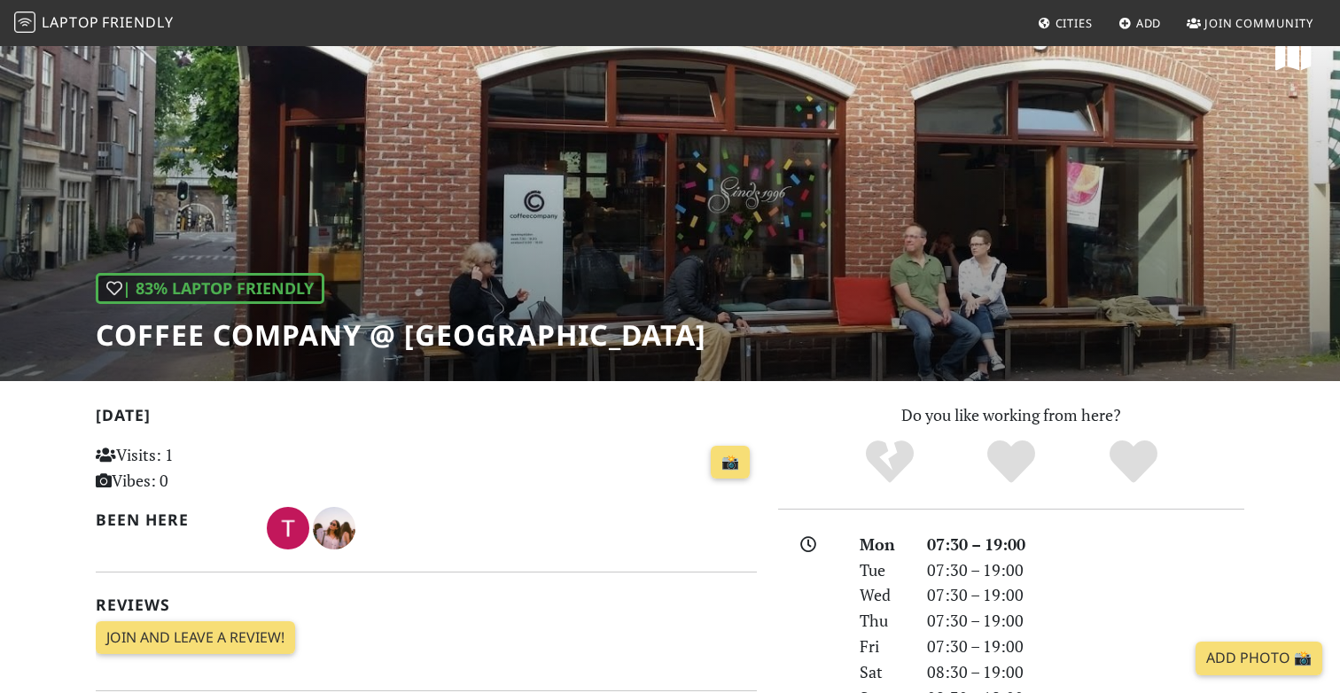
scroll to position [34, 0]
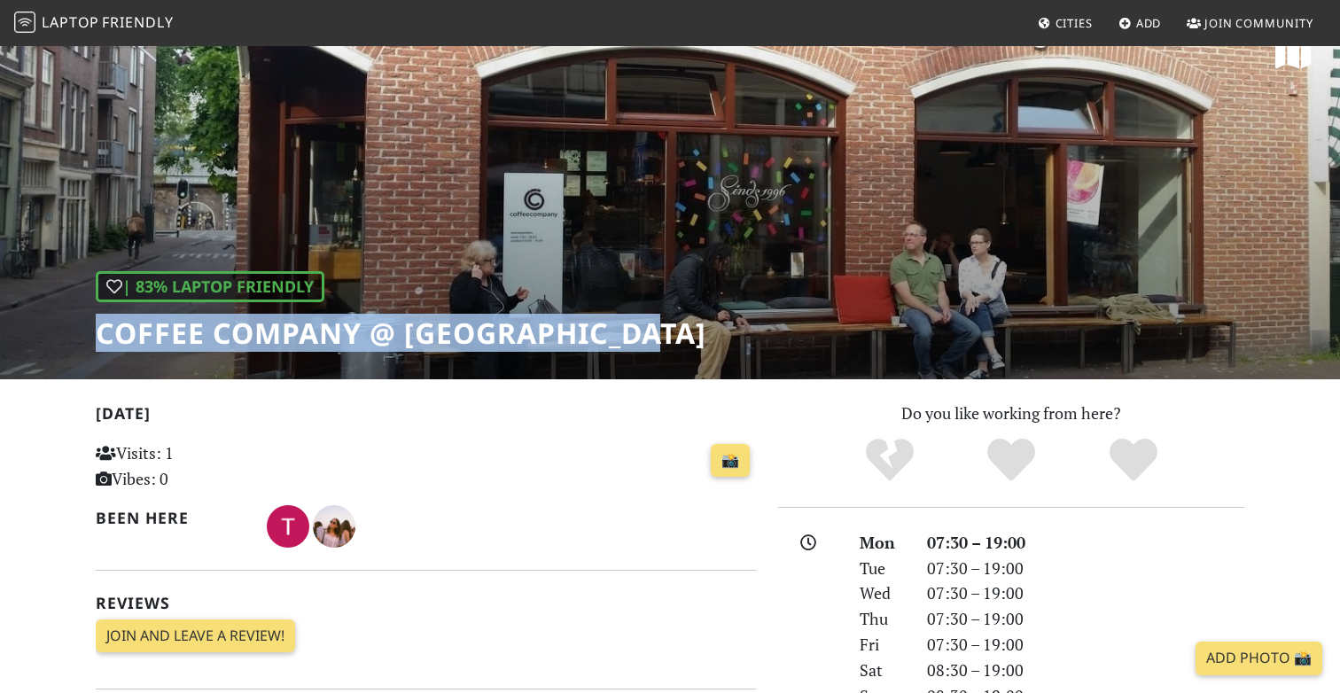
drag, startPoint x: 96, startPoint y: 333, endPoint x: 699, endPoint y: 325, distance: 603.8
click at [699, 325] on div "| 83% Laptop Friendly Coffee Company @ Haarlemmerdijk" at bounding box center [670, 195] width 1340 height 369
copy h1 "Coffee Company @ Haarlemmerdijk"
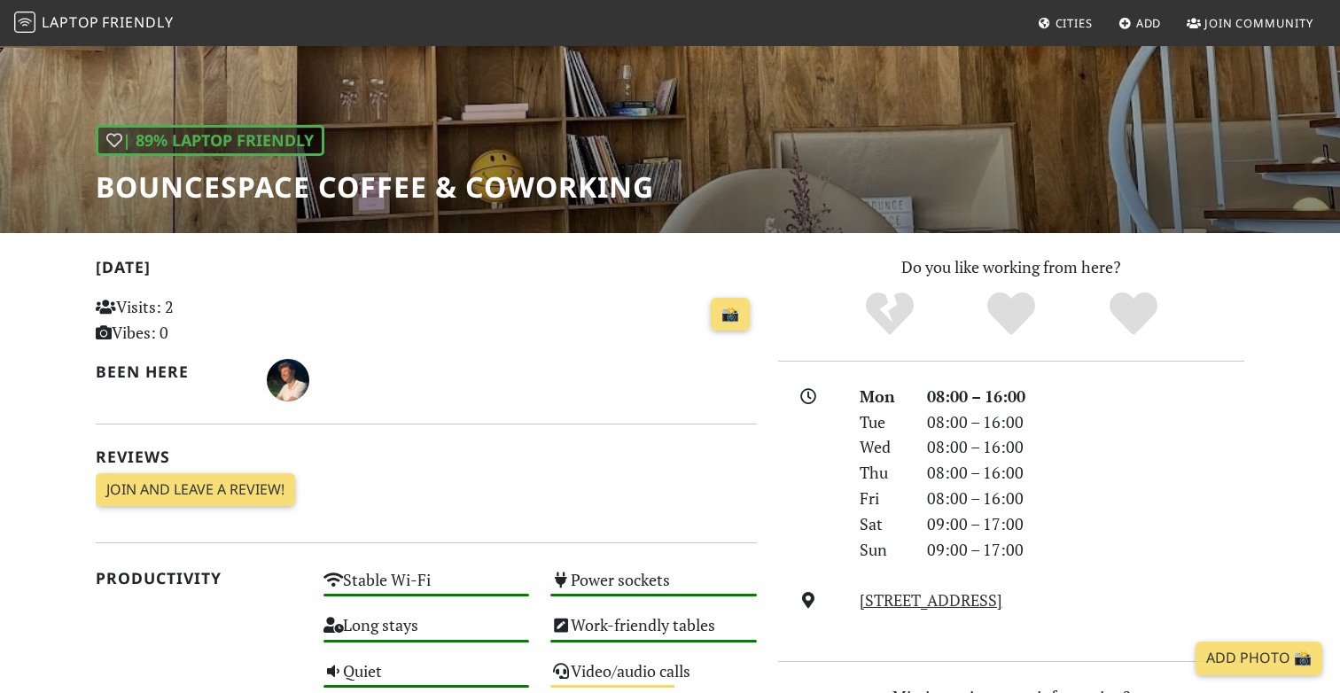
scroll to position [213, 0]
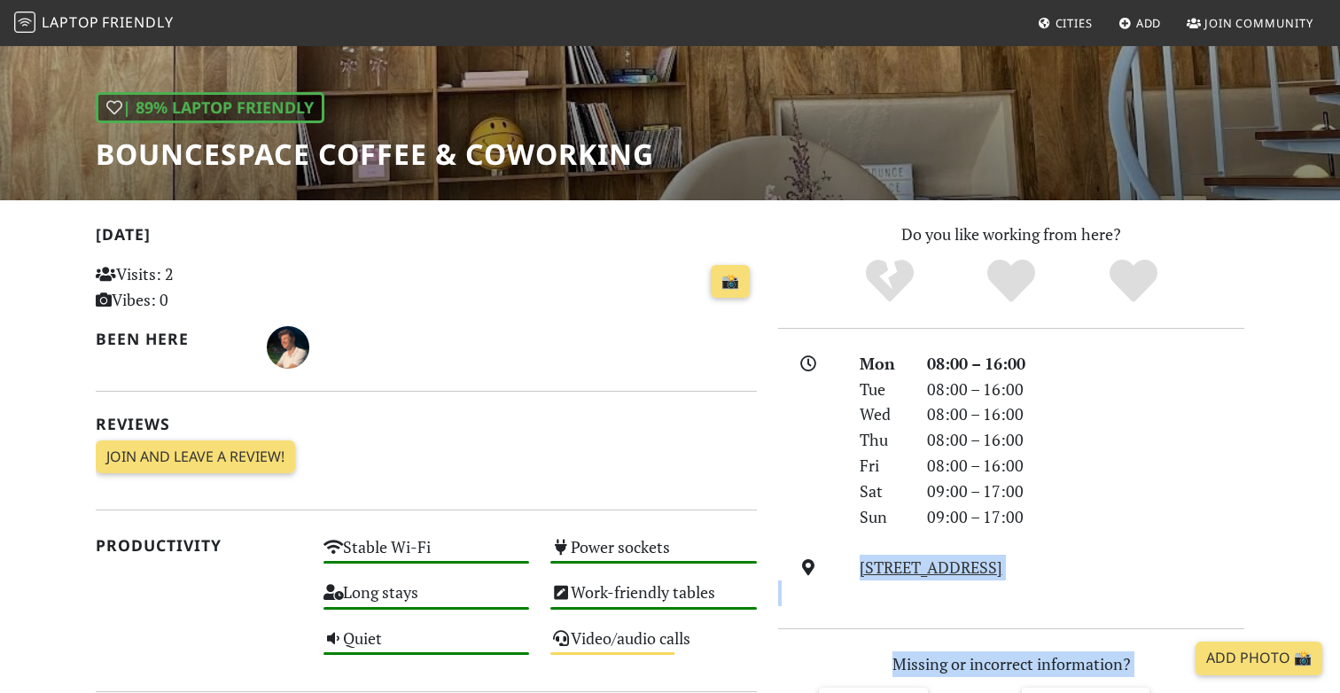
drag, startPoint x: 857, startPoint y: 566, endPoint x: 1152, endPoint y: 553, distance: 294.6
click at [78, 14] on body "Laptop Friendly Cities Add Join Community | 89% Laptop Friendly BounceSpace Cof…" at bounding box center [670, 133] width 1340 height 693
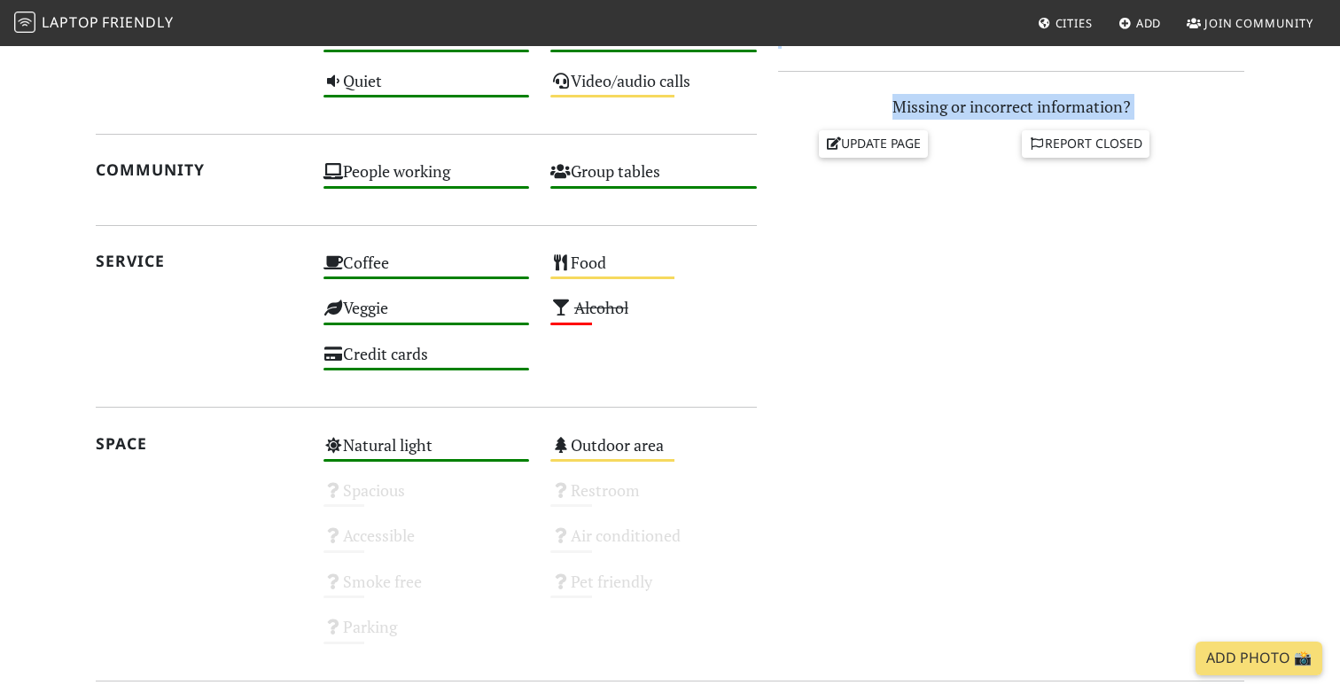
scroll to position [771, 0]
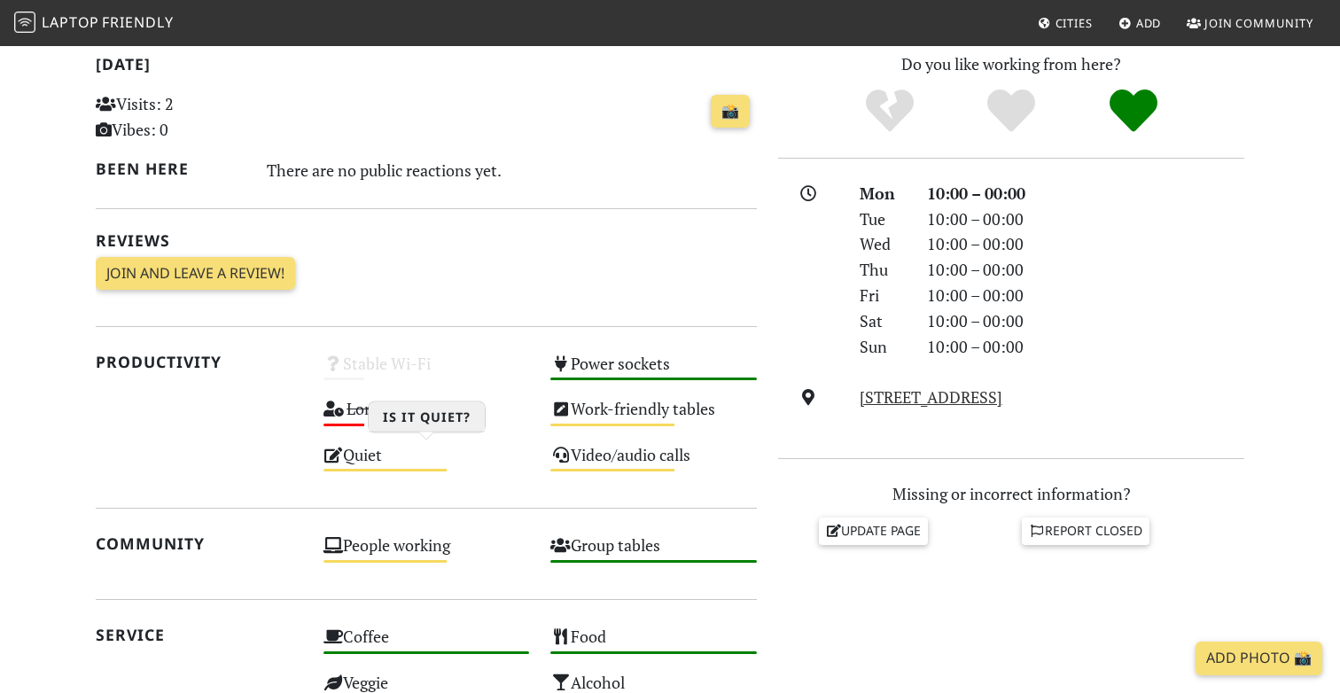
scroll to position [395, 0]
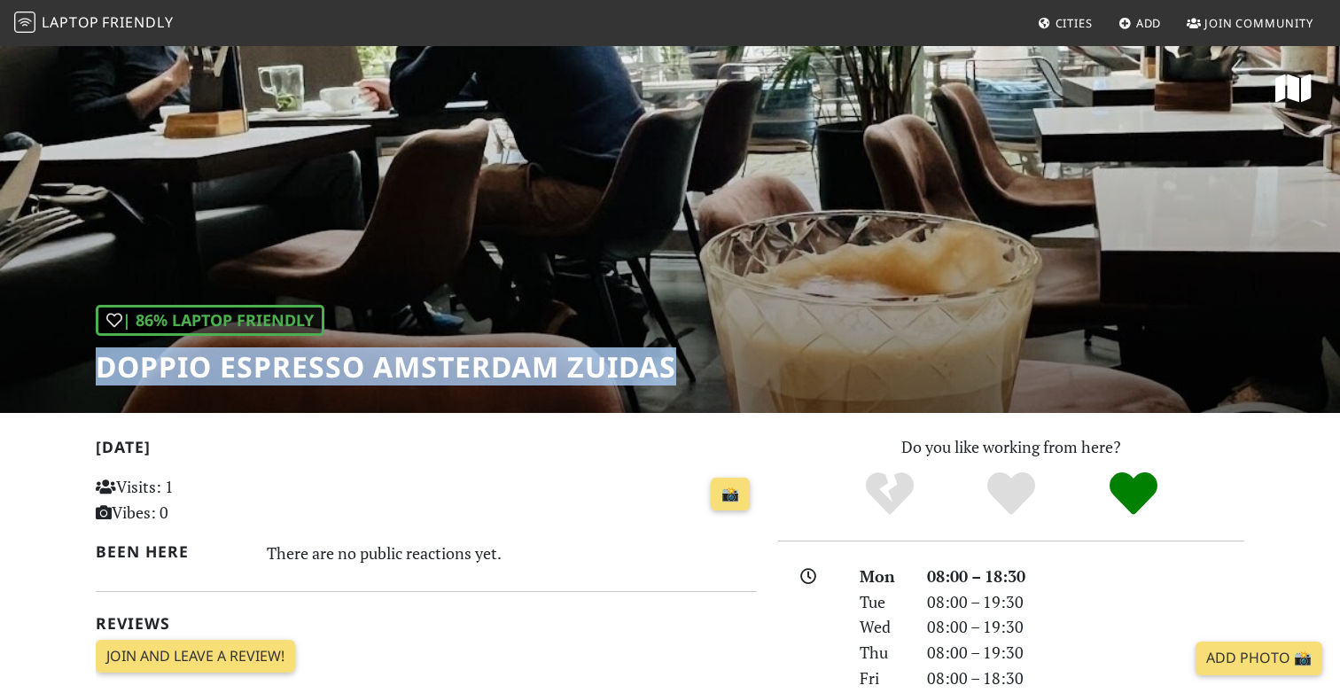
drag, startPoint x: 115, startPoint y: 371, endPoint x: 738, endPoint y: 380, distance: 623.3
click at [738, 380] on div "| 86% Laptop Friendly Doppio Espresso [GEOGRAPHIC_DATA]" at bounding box center [670, 228] width 1340 height 369
copy h1 "Doppio Espresso Amsterdam Zuidas"
